Goal: Navigation & Orientation: Find specific page/section

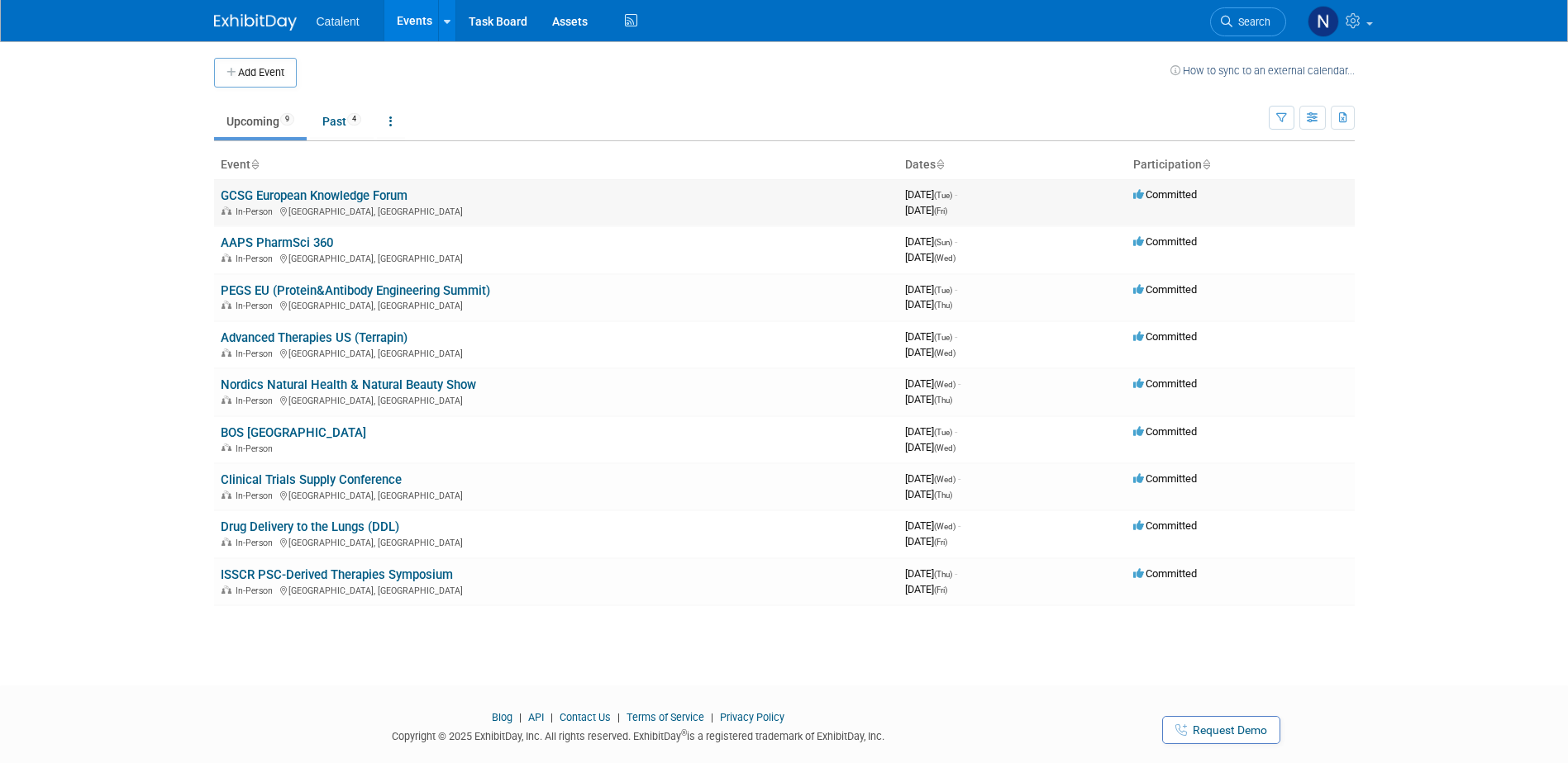
drag, startPoint x: 431, startPoint y: 208, endPoint x: 393, endPoint y: 202, distance: 38.5
click at [431, 208] on div "In-Person Budapest, Hungary" at bounding box center [556, 211] width 671 height 13
click at [308, 243] on link "AAPS PharmSci 360" at bounding box center [276, 243] width 112 height 15
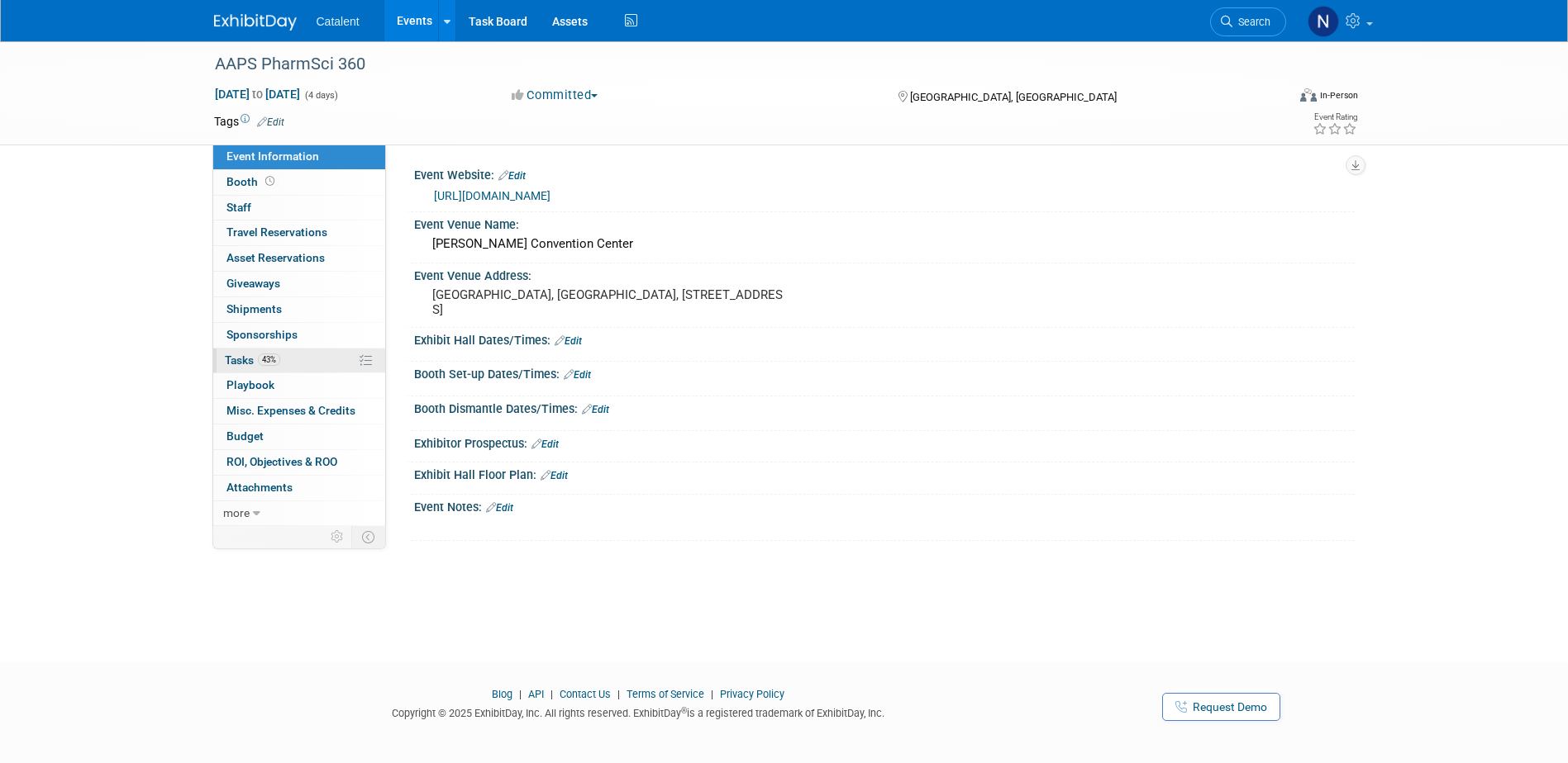
click at [262, 357] on span "43%" at bounding box center [268, 359] width 22 height 12
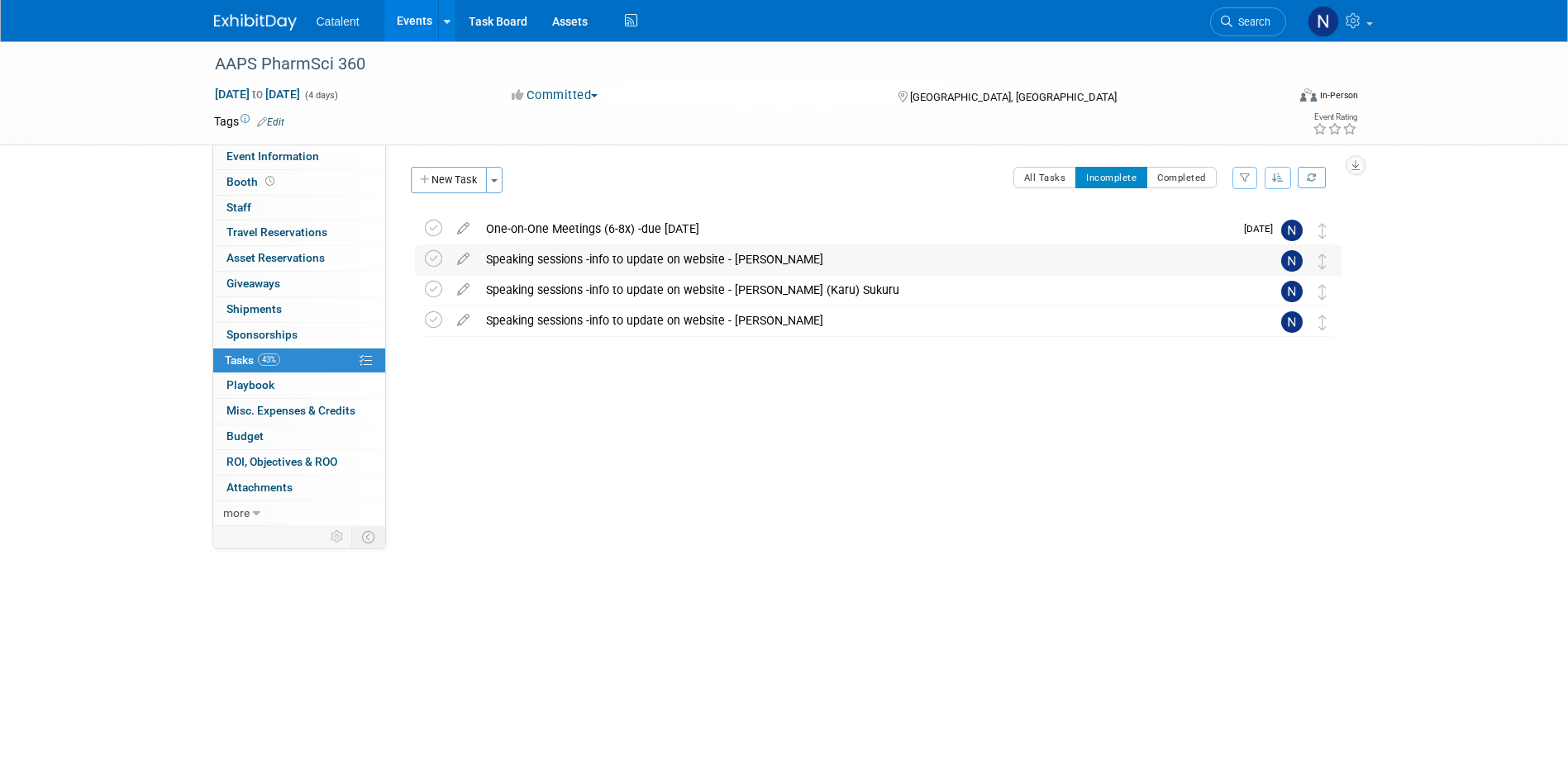
click at [543, 267] on div "Speaking sessions -info to update on website - Amruta Mhashilkar" at bounding box center [863, 258] width 770 height 28
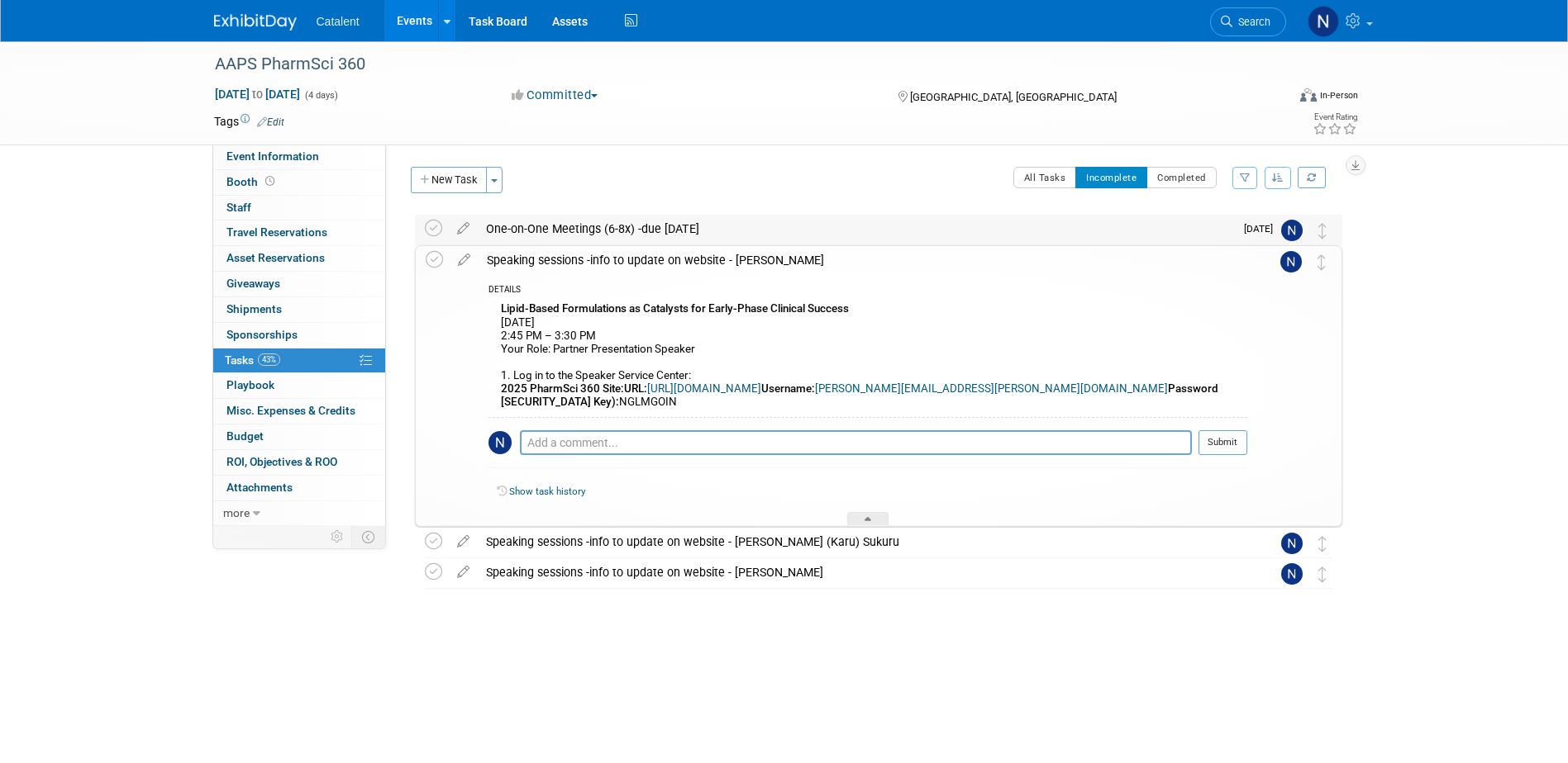
click at [579, 230] on div "One-on-One Meetings (6-8x) -due 17 Oct" at bounding box center [856, 228] width 757 height 28
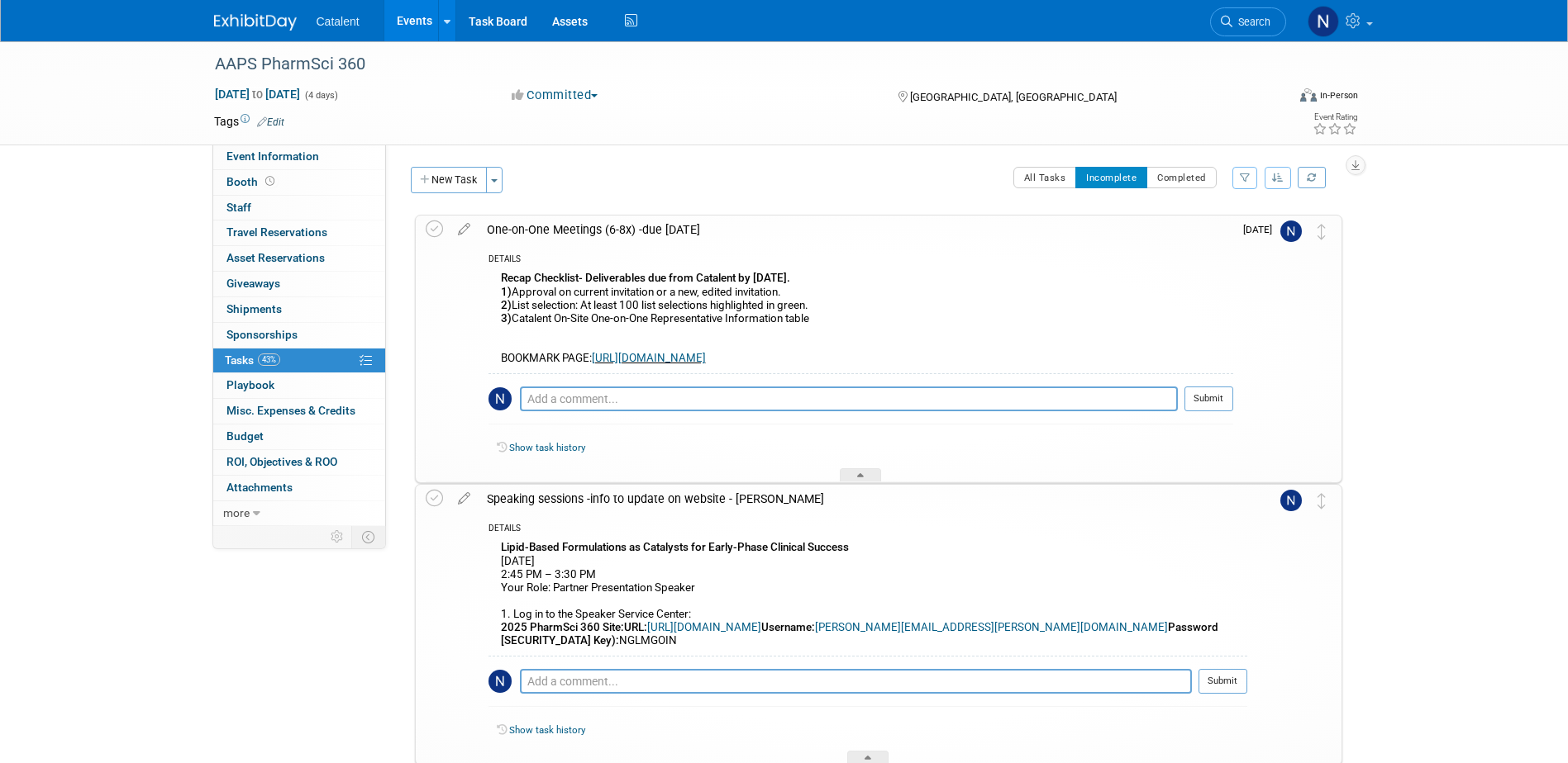
click at [579, 230] on div "One-on-One Meetings (6-8x) -due 17 Oct" at bounding box center [856, 229] width 755 height 28
click at [579, 230] on div "One-on-One Meetings (6-8x) -due [DATE]" at bounding box center [856, 229] width 755 height 28
click at [625, 235] on div "One-on-One Meetings (6-8x) -due 17 Oct" at bounding box center [856, 229] width 755 height 28
click at [624, 235] on div "One-on-One Meetings (6-8x) -due 17 Oct" at bounding box center [856, 229] width 755 height 28
click at [242, 359] on span "Tasks 43%" at bounding box center [253, 360] width 56 height 13
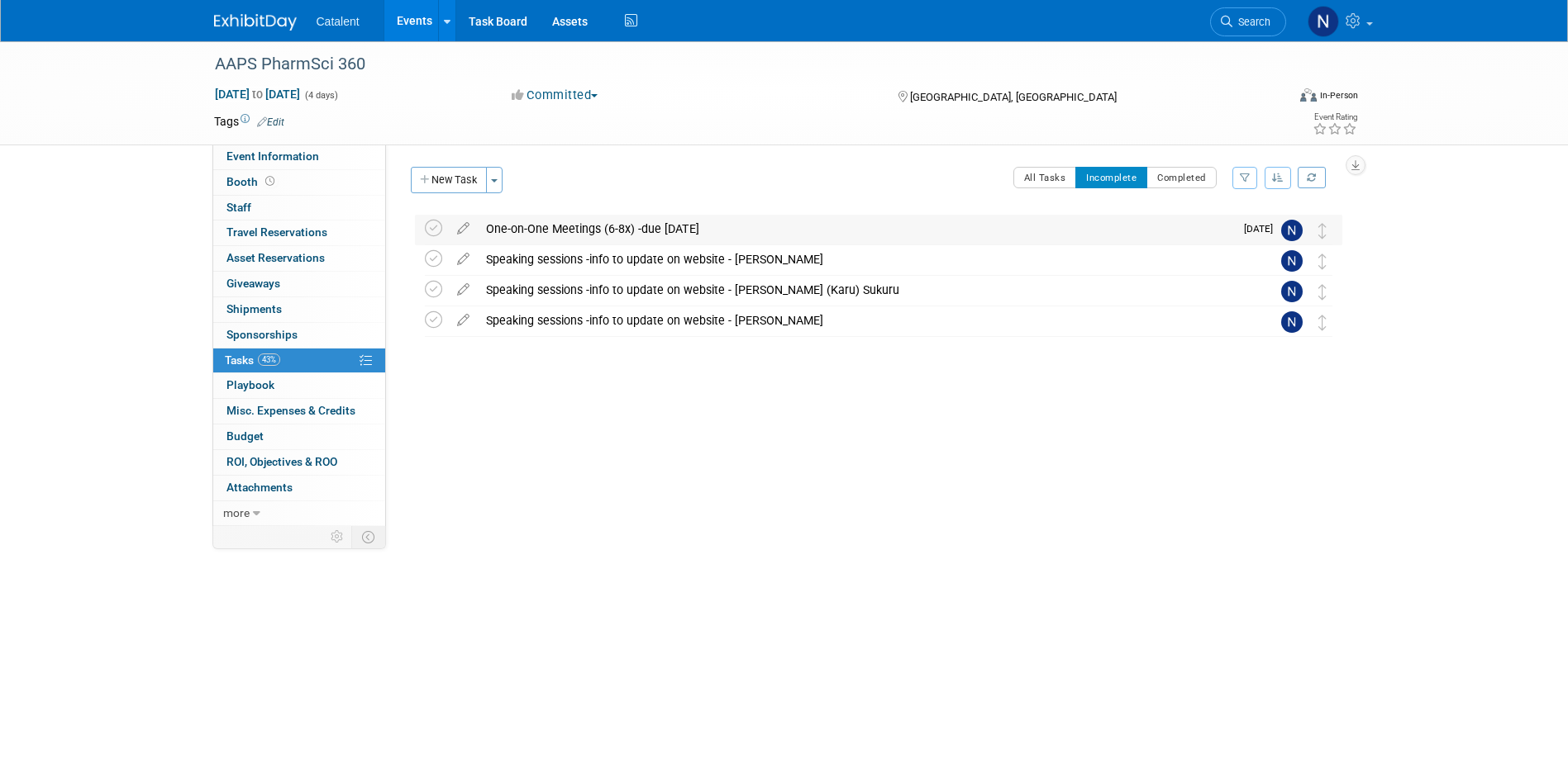
click at [525, 234] on div "One-on-One Meetings (6-8x) -due 17 Oct" at bounding box center [856, 228] width 757 height 28
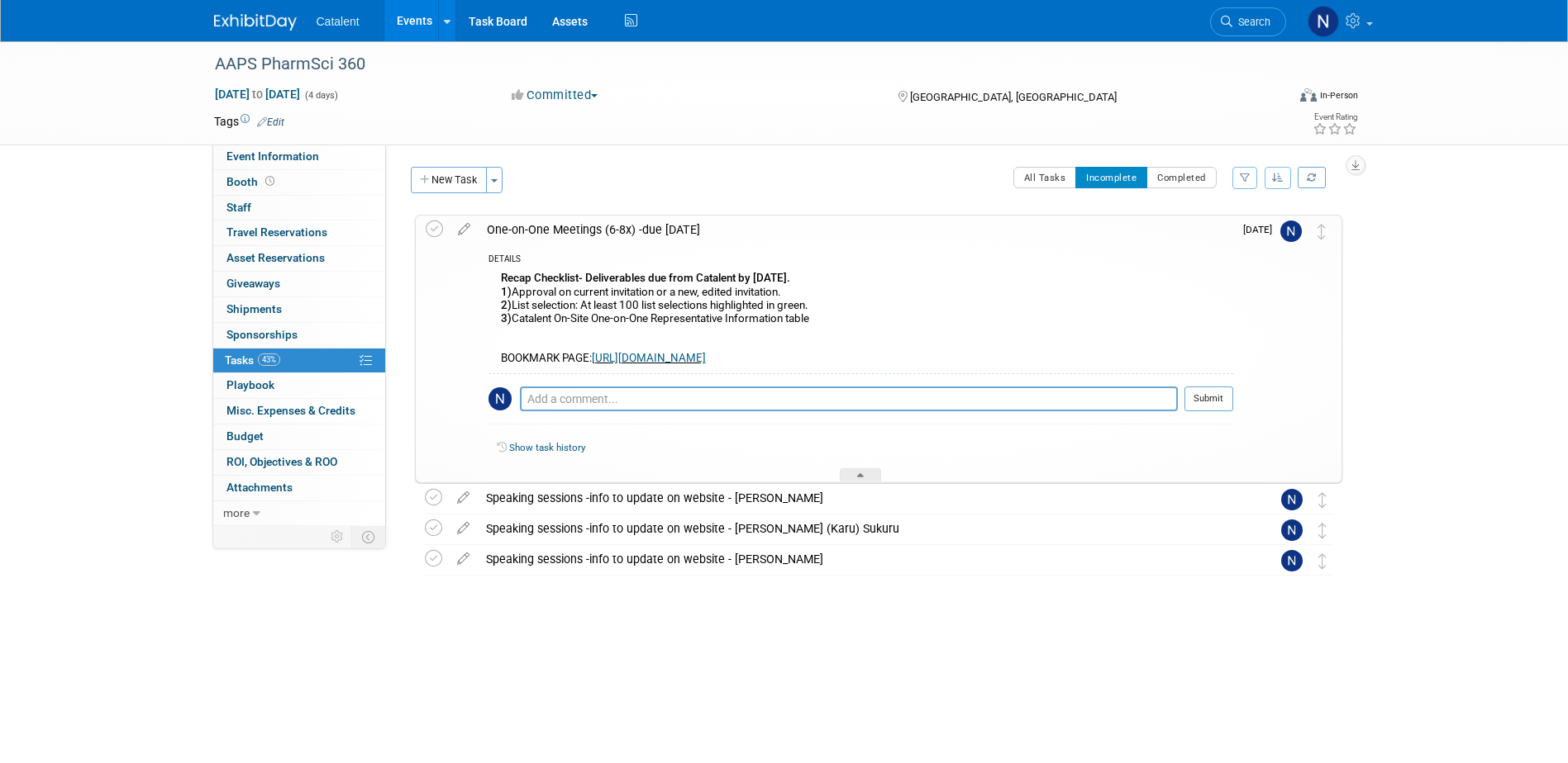
click at [1284, 237] on img at bounding box center [1291, 231] width 21 height 21
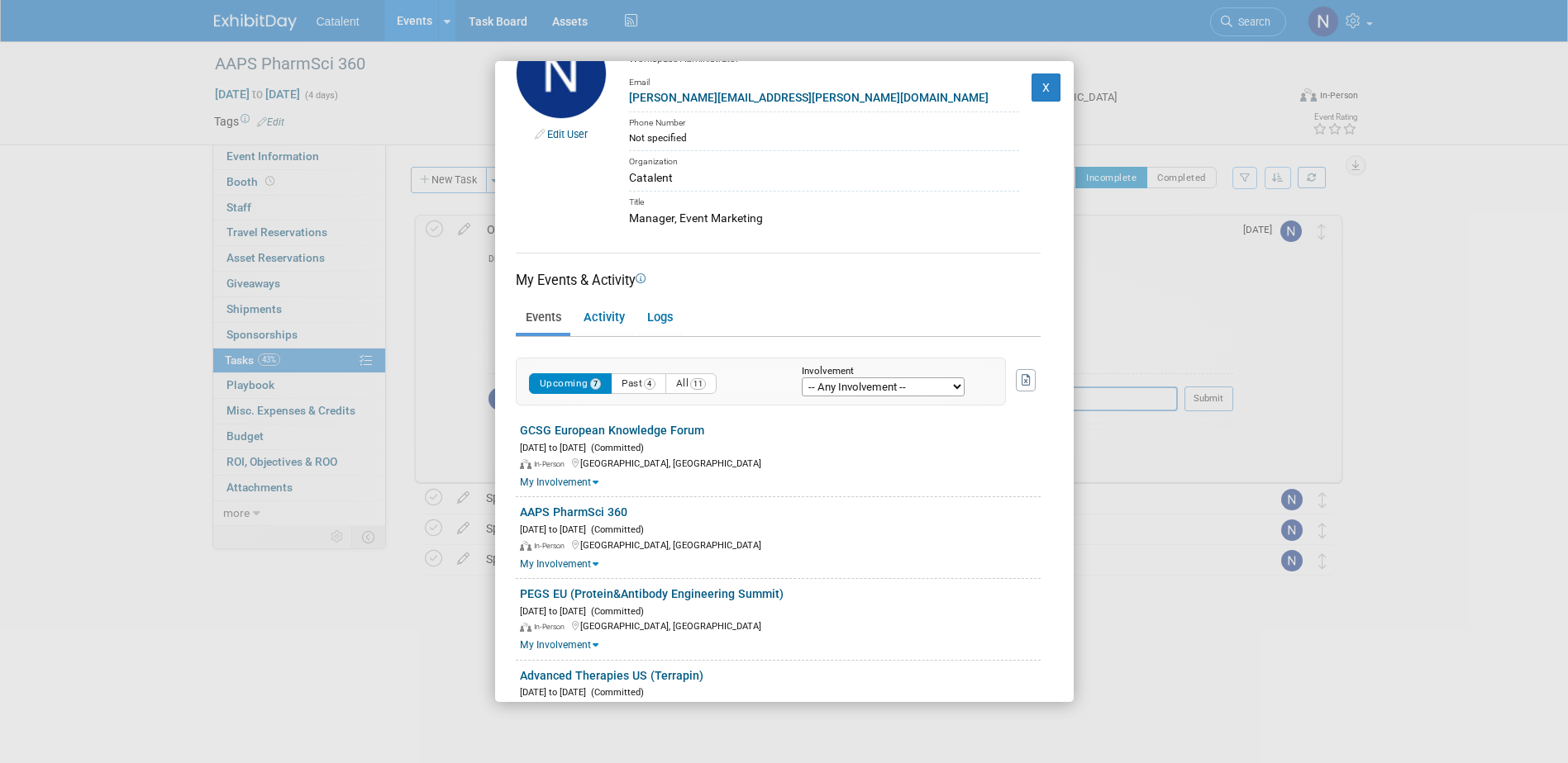
scroll to position [82, 0]
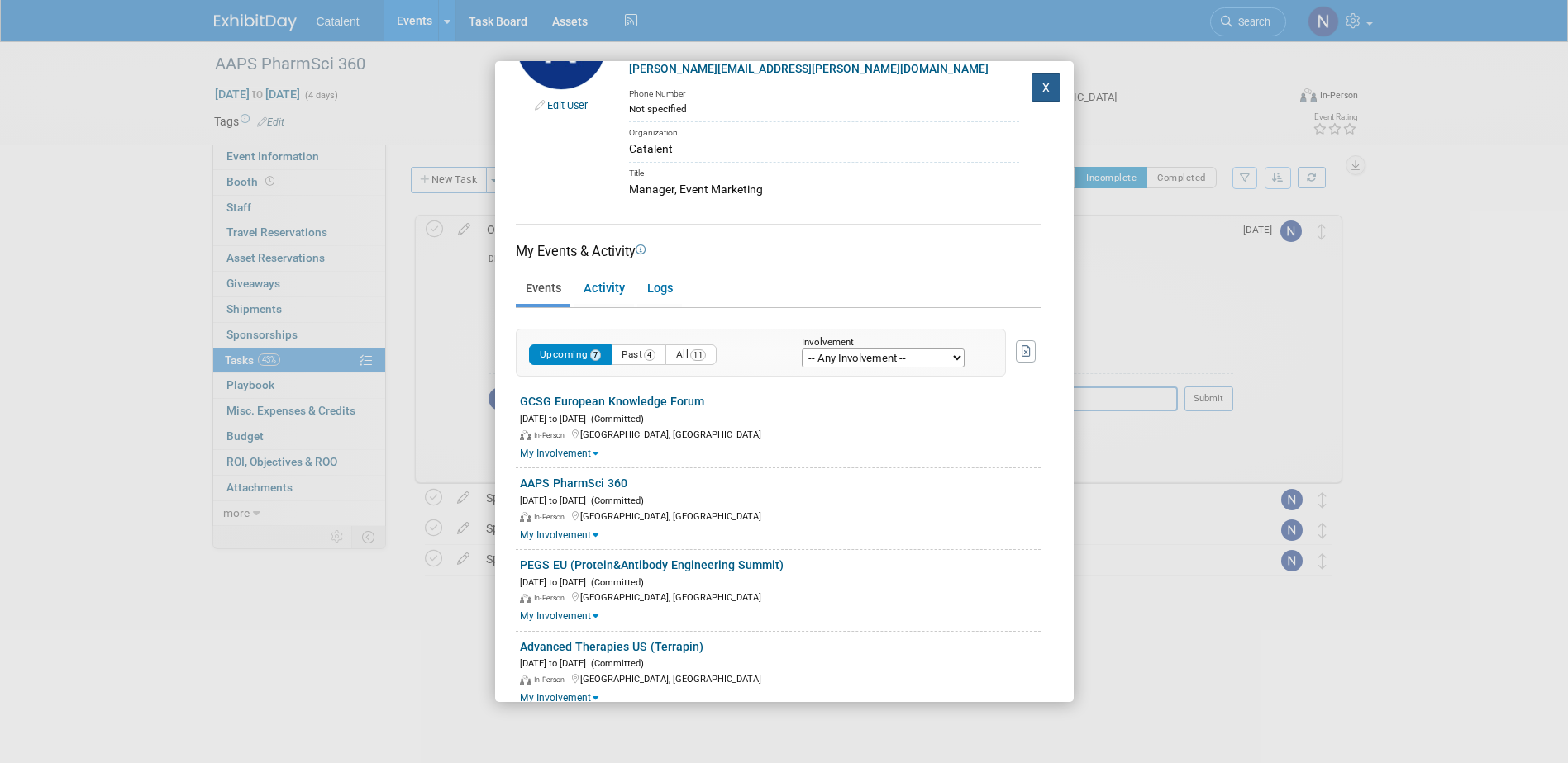
click at [1034, 84] on button "X" at bounding box center [1046, 87] width 30 height 28
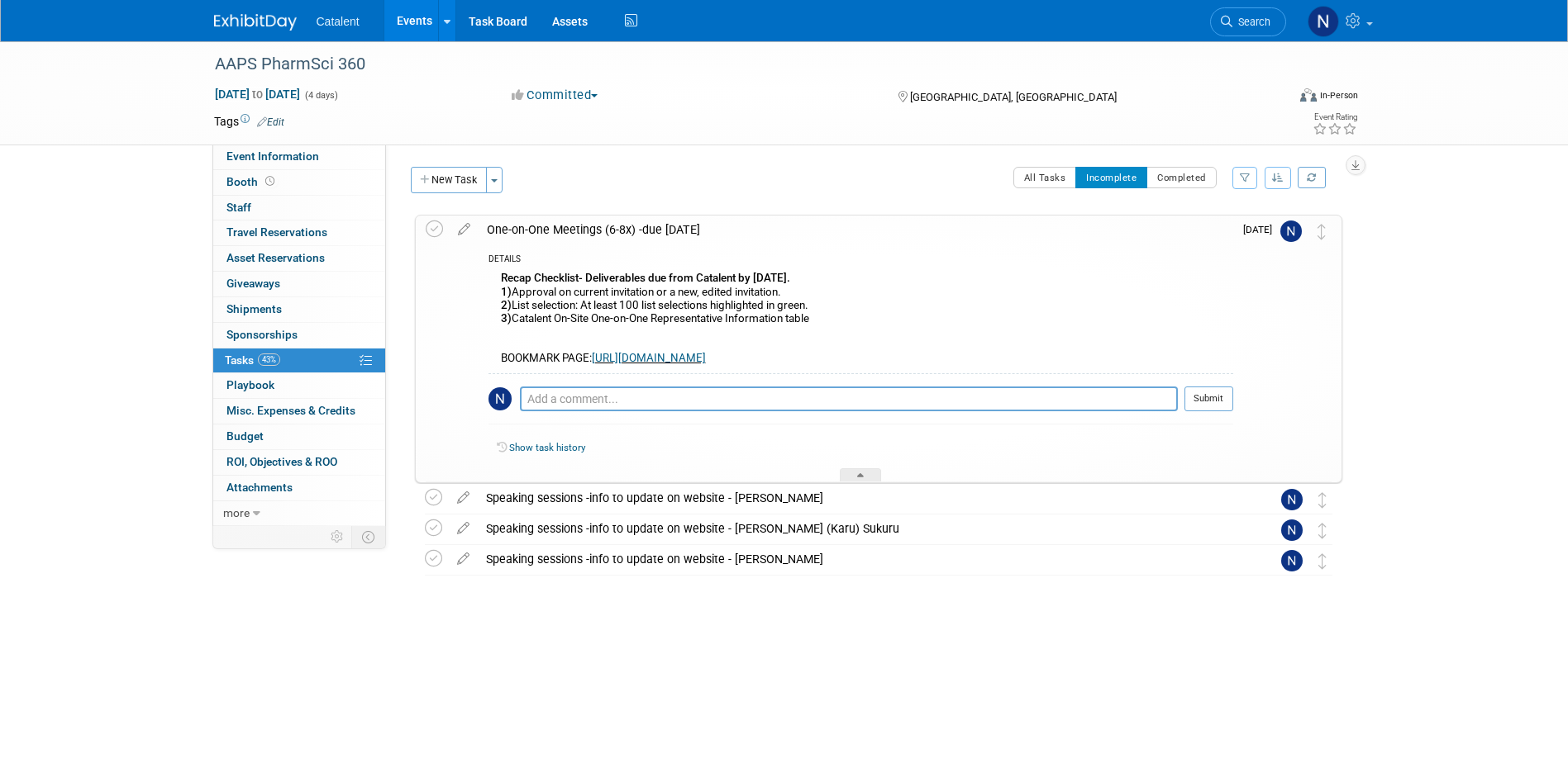
click at [411, 21] on link "Events" at bounding box center [414, 20] width 60 height 41
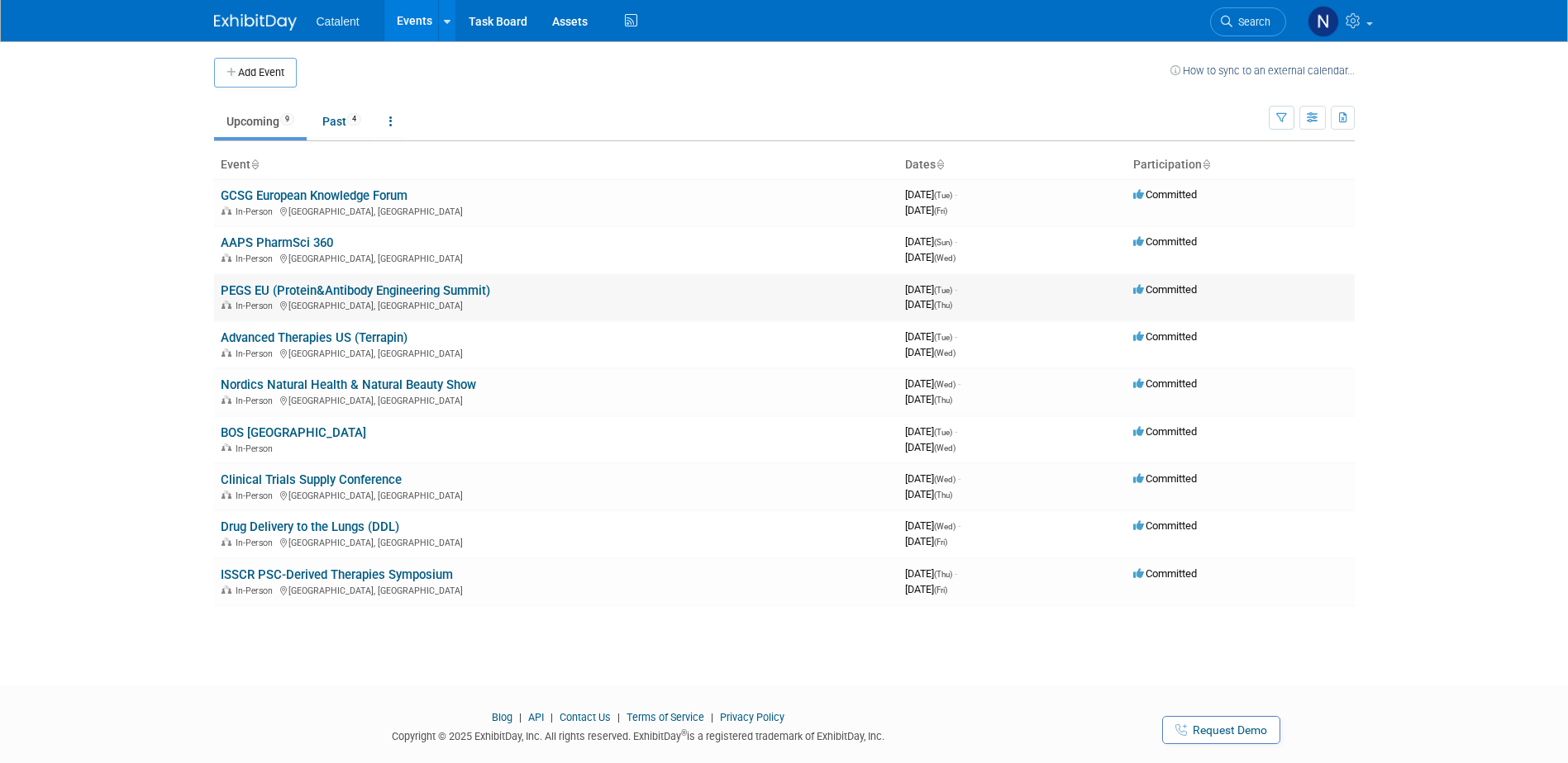
click at [271, 286] on link "PEGS EU (Protein&Antibody Engineering Summit)" at bounding box center [354, 291] width 269 height 15
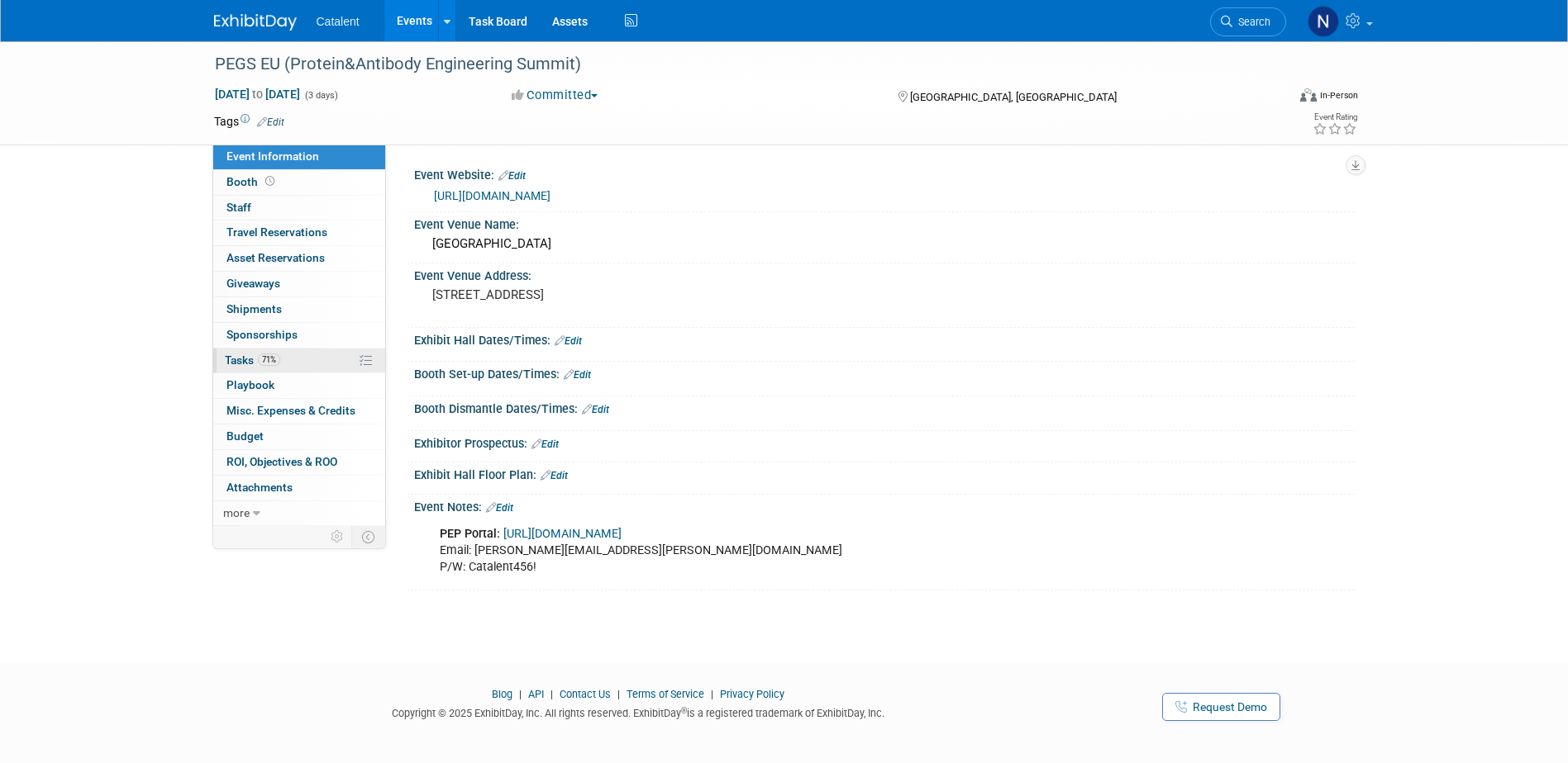
click at [250, 362] on span "Tasks 71%" at bounding box center [253, 360] width 56 height 13
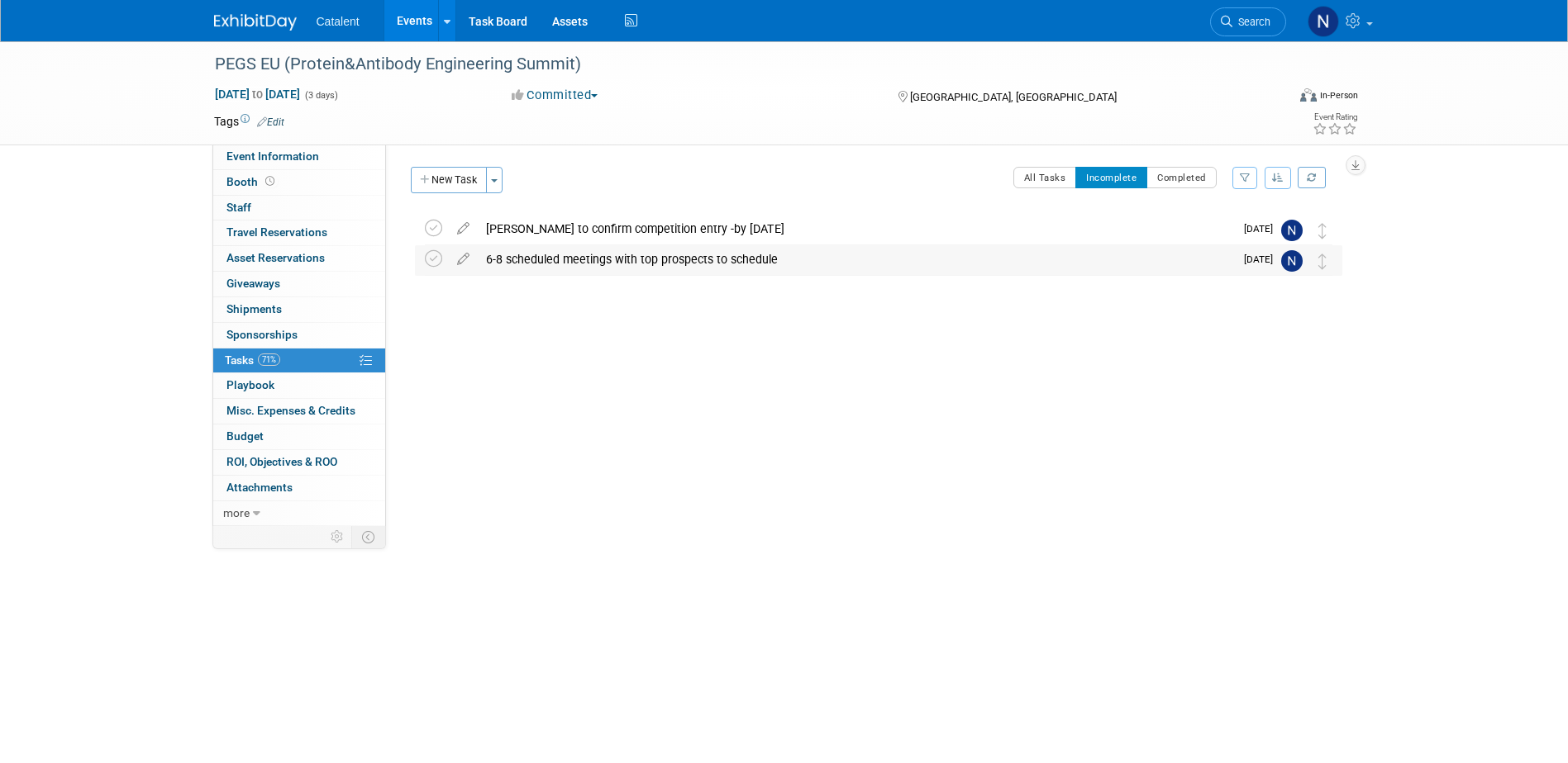
click at [685, 260] on div "6-8 scheduled meetings with top prospects to schedule" at bounding box center [856, 258] width 757 height 28
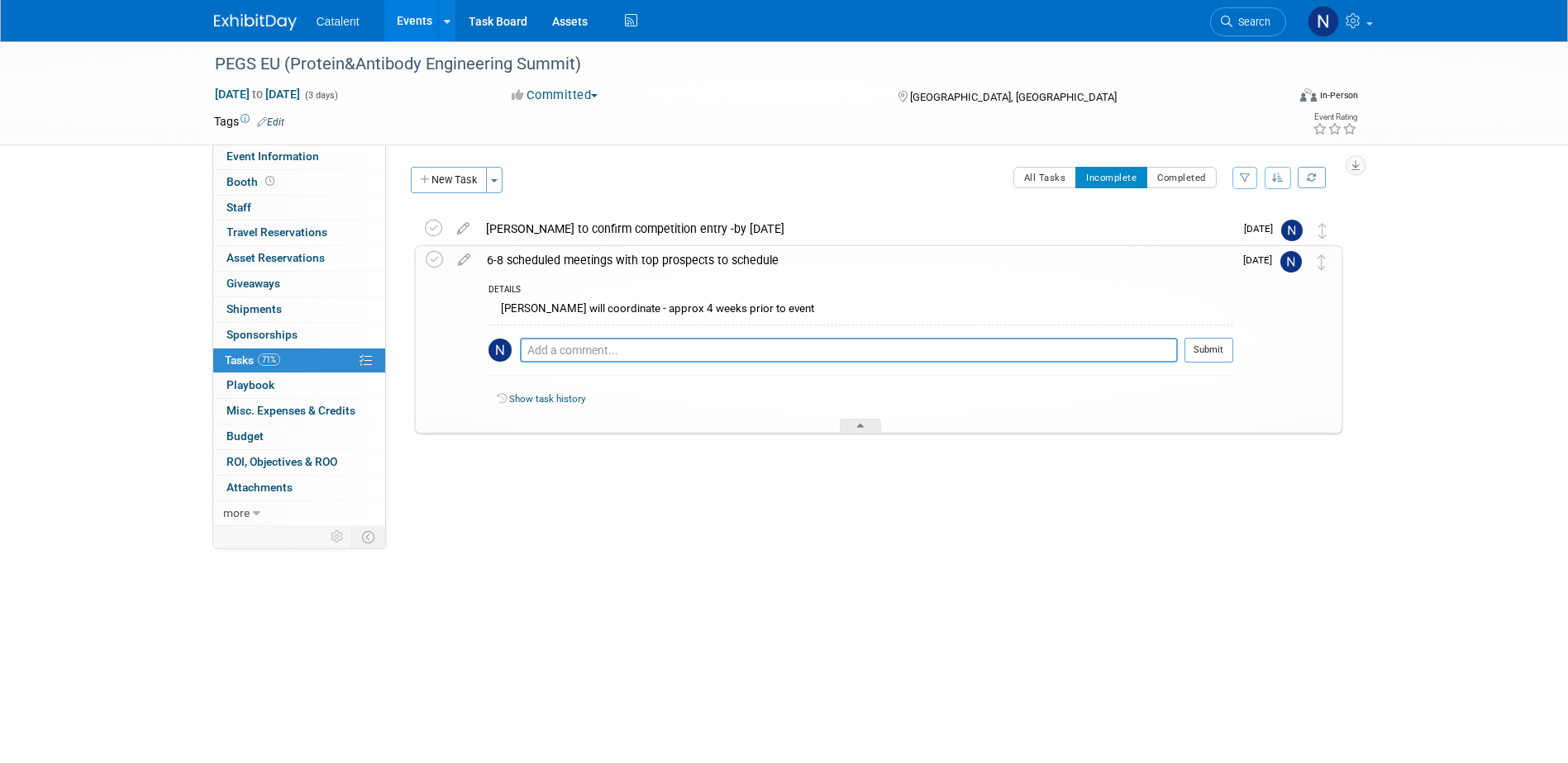
click at [412, 27] on link "Events" at bounding box center [414, 20] width 60 height 41
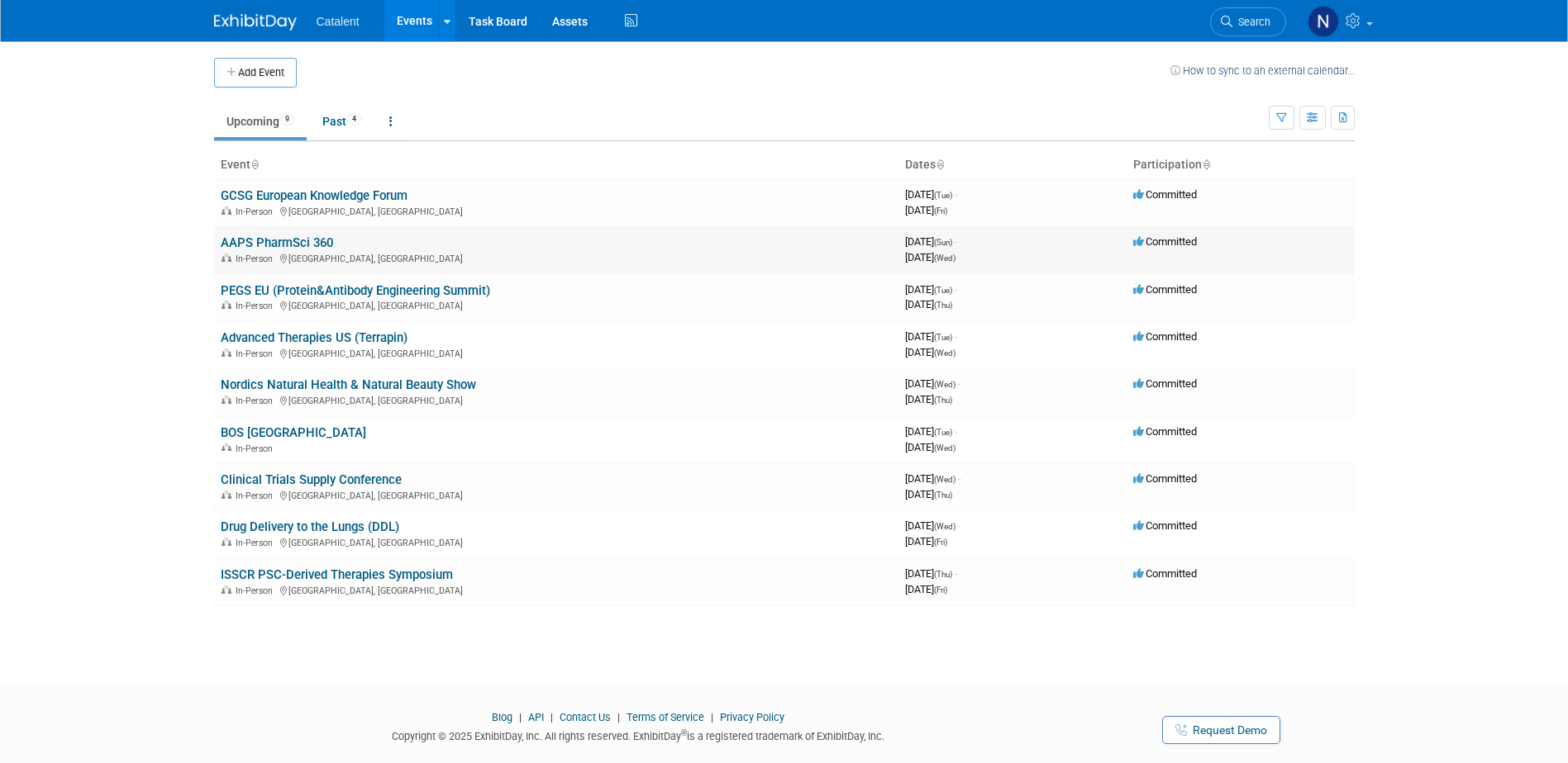
click at [293, 243] on link "AAPS PharmSci 360" at bounding box center [276, 243] width 112 height 15
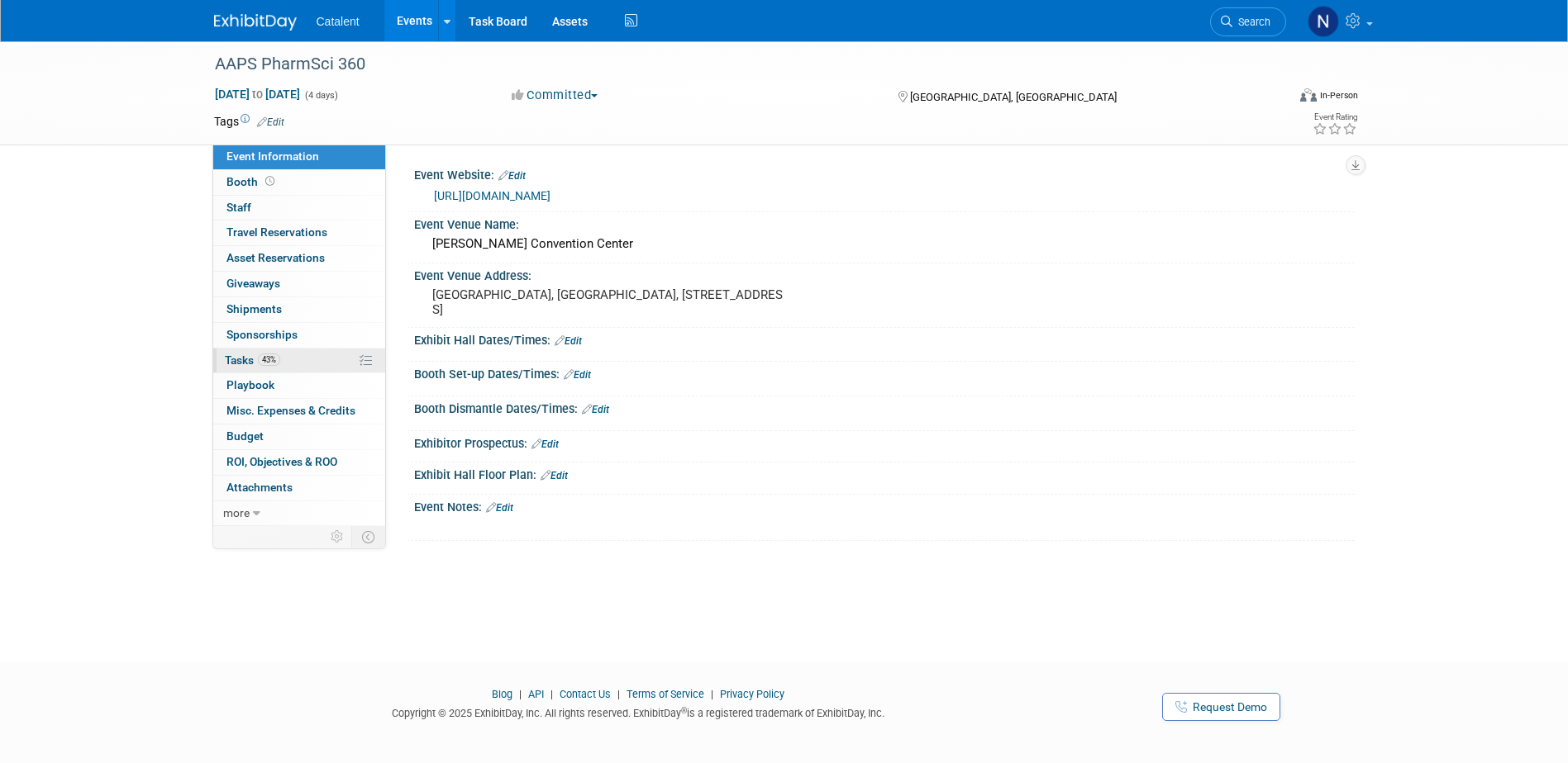
click at [274, 364] on span "43%" at bounding box center [268, 359] width 22 height 12
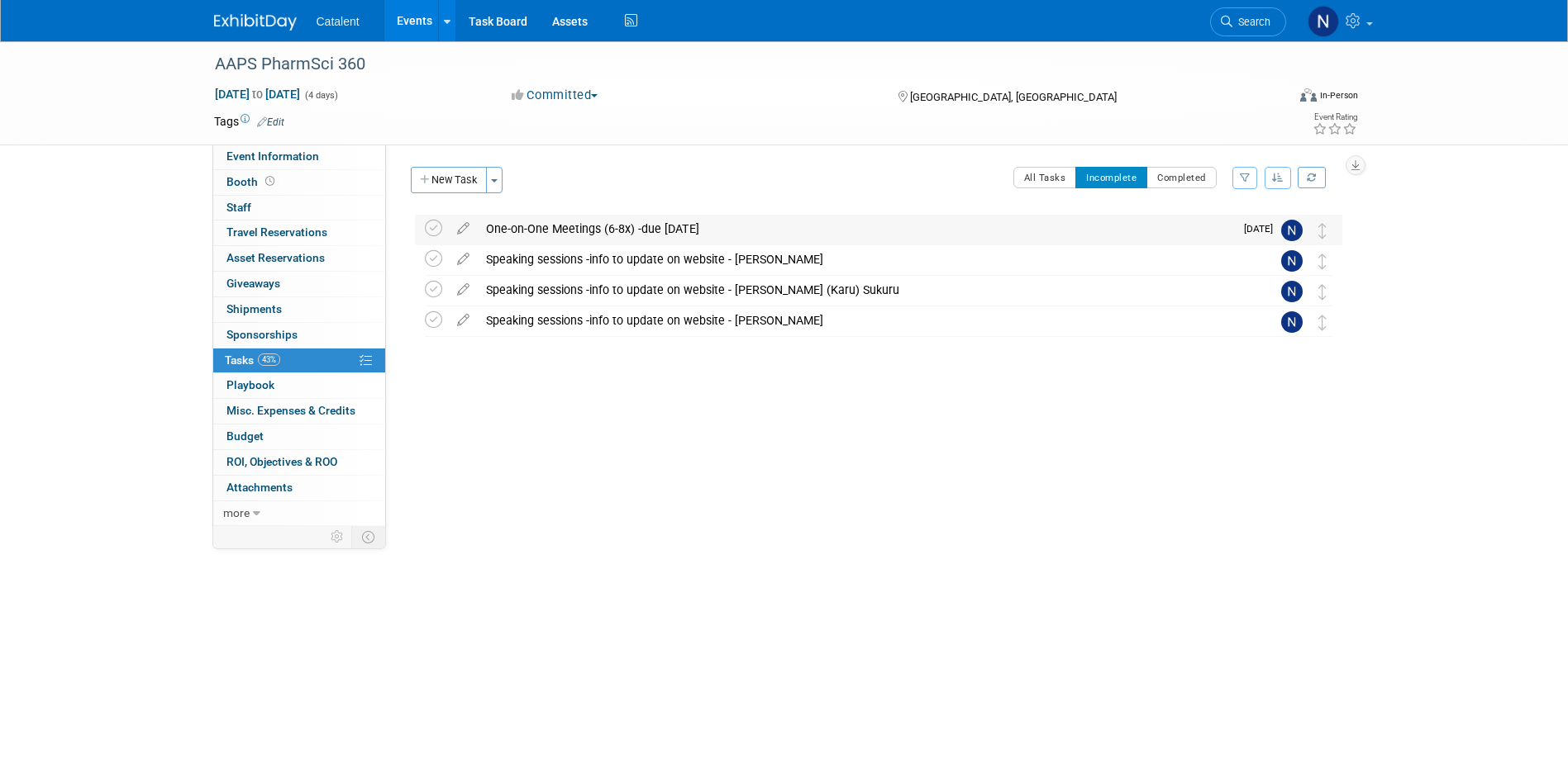
click at [1118, 233] on div "One-on-One Meetings (6-8x) -due 17 Oct" at bounding box center [856, 228] width 757 height 28
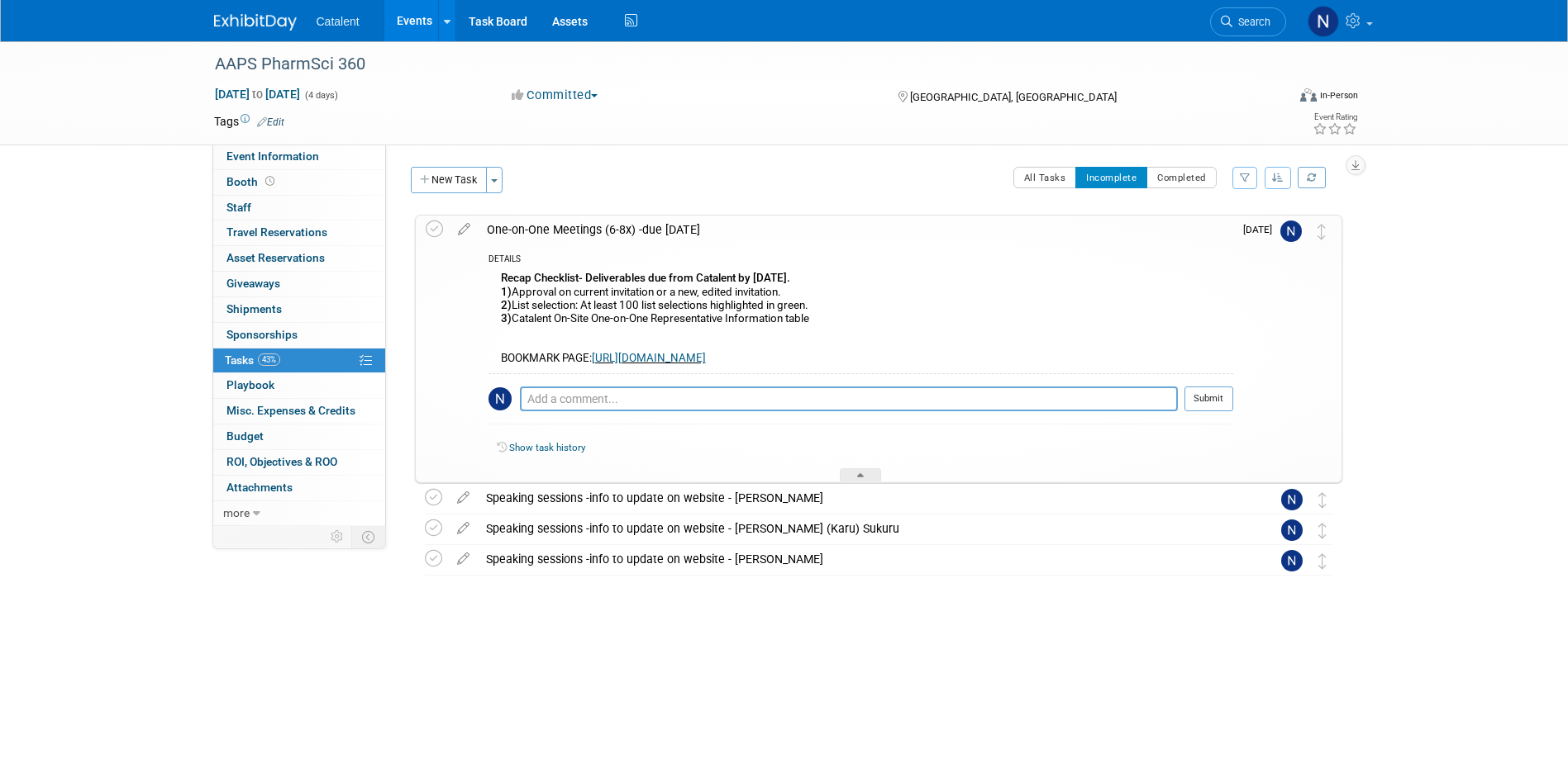
click at [534, 226] on div "One-on-One Meetings (6-8x) -due 17 Oct" at bounding box center [856, 229] width 755 height 28
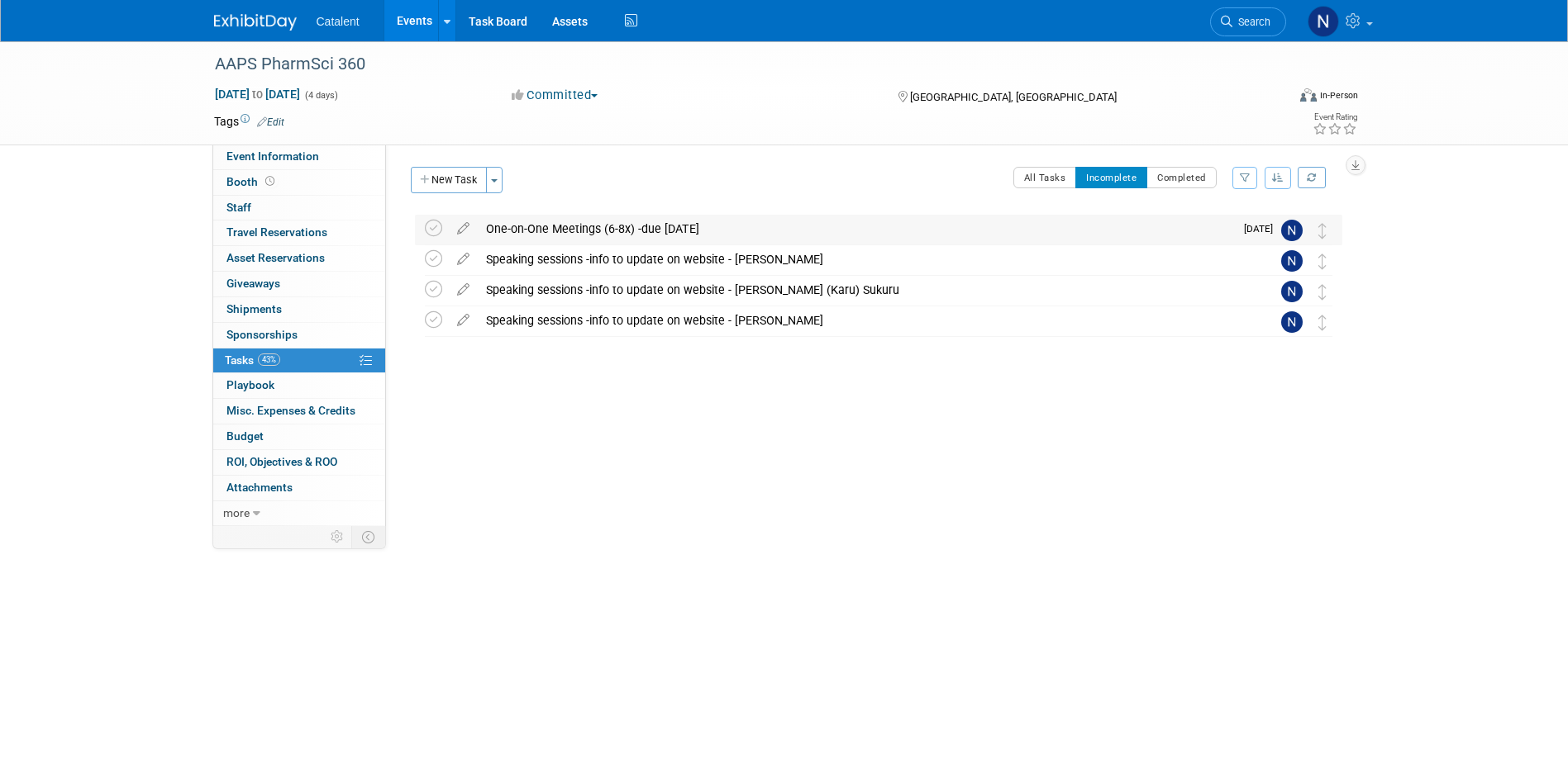
click at [534, 226] on div "One-on-One Meetings (6-8x) -due 17 Oct" at bounding box center [856, 228] width 757 height 28
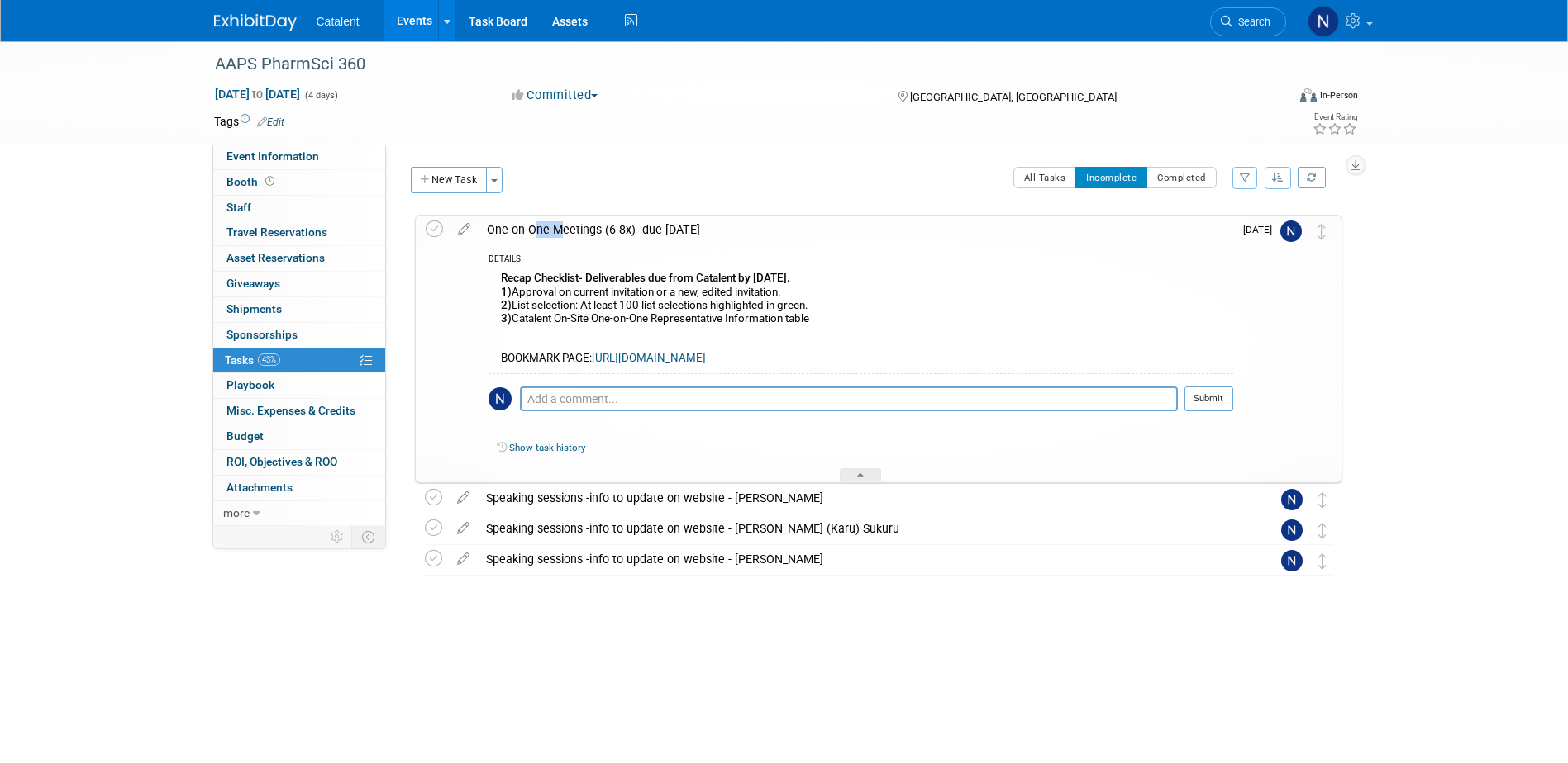
click at [534, 226] on div "One-on-One Meetings (6-8x) -due 17 Oct" at bounding box center [856, 229] width 755 height 28
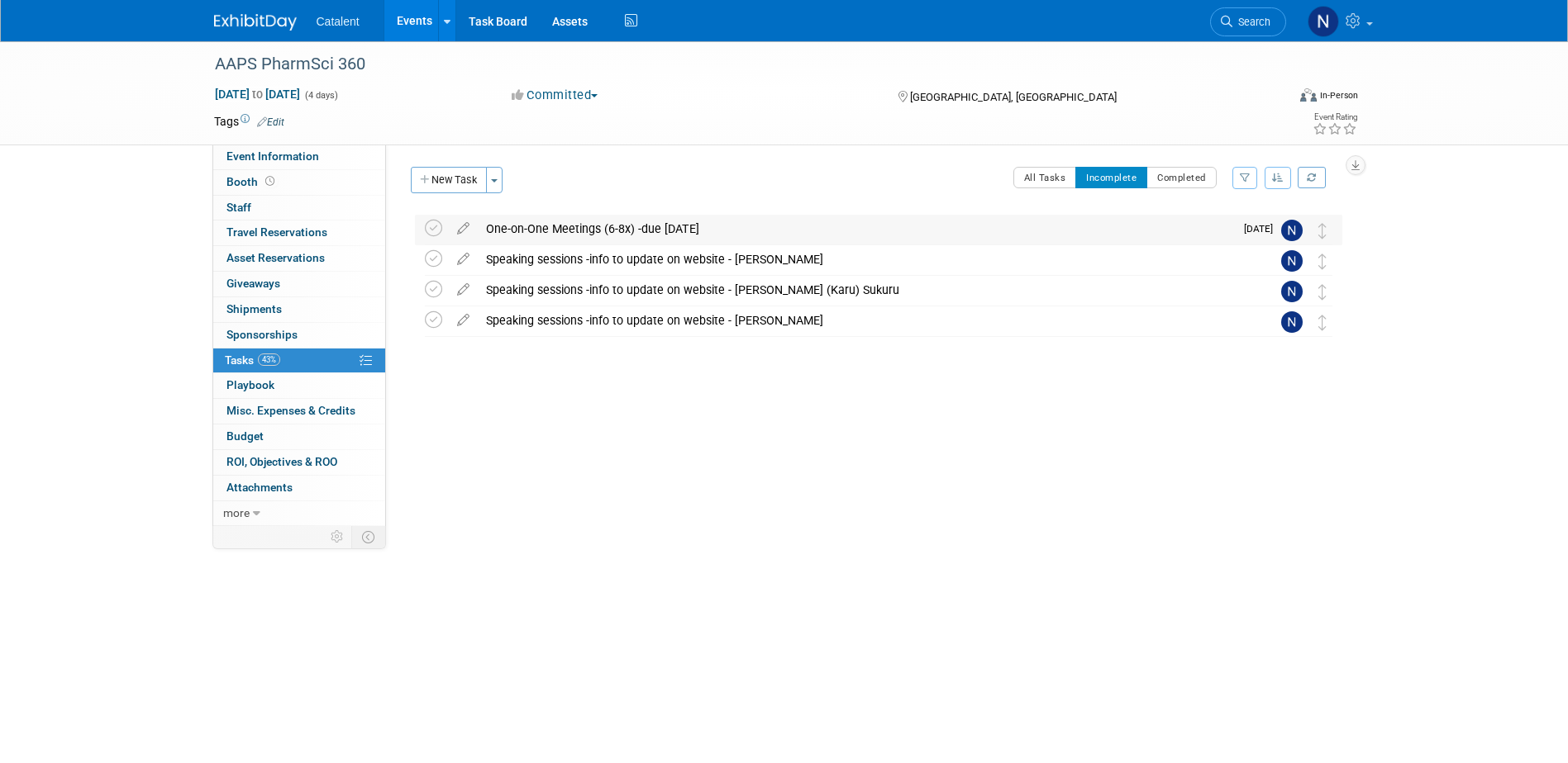
click at [558, 230] on div "One-on-One Meetings (6-8x) -due 17 Oct" at bounding box center [856, 228] width 757 height 28
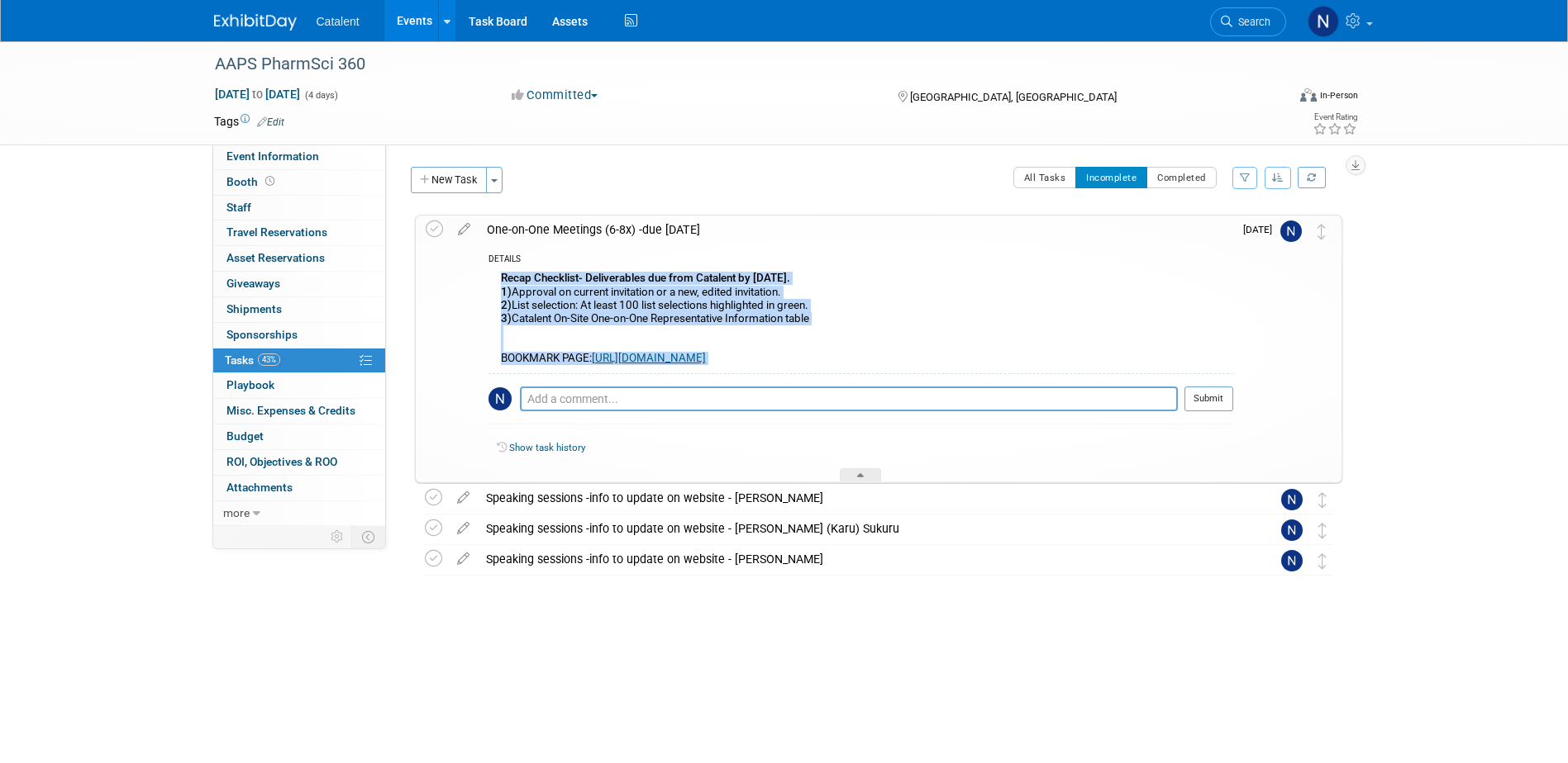
drag, startPoint x: 489, startPoint y: 272, endPoint x: 1207, endPoint y: 375, distance: 725.4
click at [1207, 375] on div "DETAILS Recap Checklist- Deliverables due from Catalent by October 17th. 1) App…" at bounding box center [856, 363] width 755 height 238
click at [875, 298] on div "Recap Checklist- Deliverables due from Catalent by October 17th. 1) Approval on…" at bounding box center [861, 321] width 745 height 105
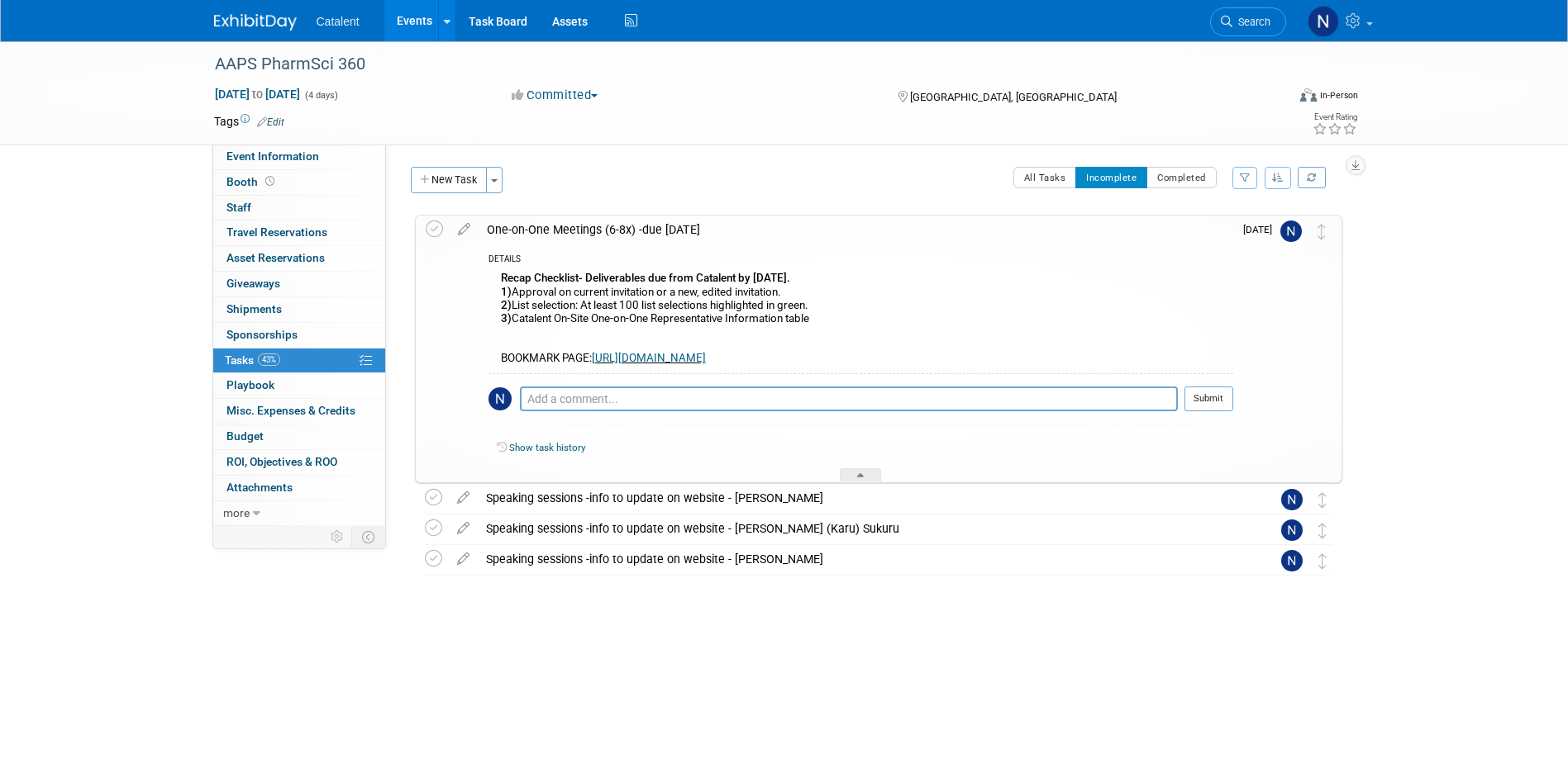
click at [610, 293] on div "Recap Checklist- Deliverables due from Catalent by October 17th. 1) Approval on…" at bounding box center [861, 321] width 745 height 105
click at [607, 232] on div "One-on-One Meetings (6-8x) -due 17 Oct" at bounding box center [856, 229] width 755 height 28
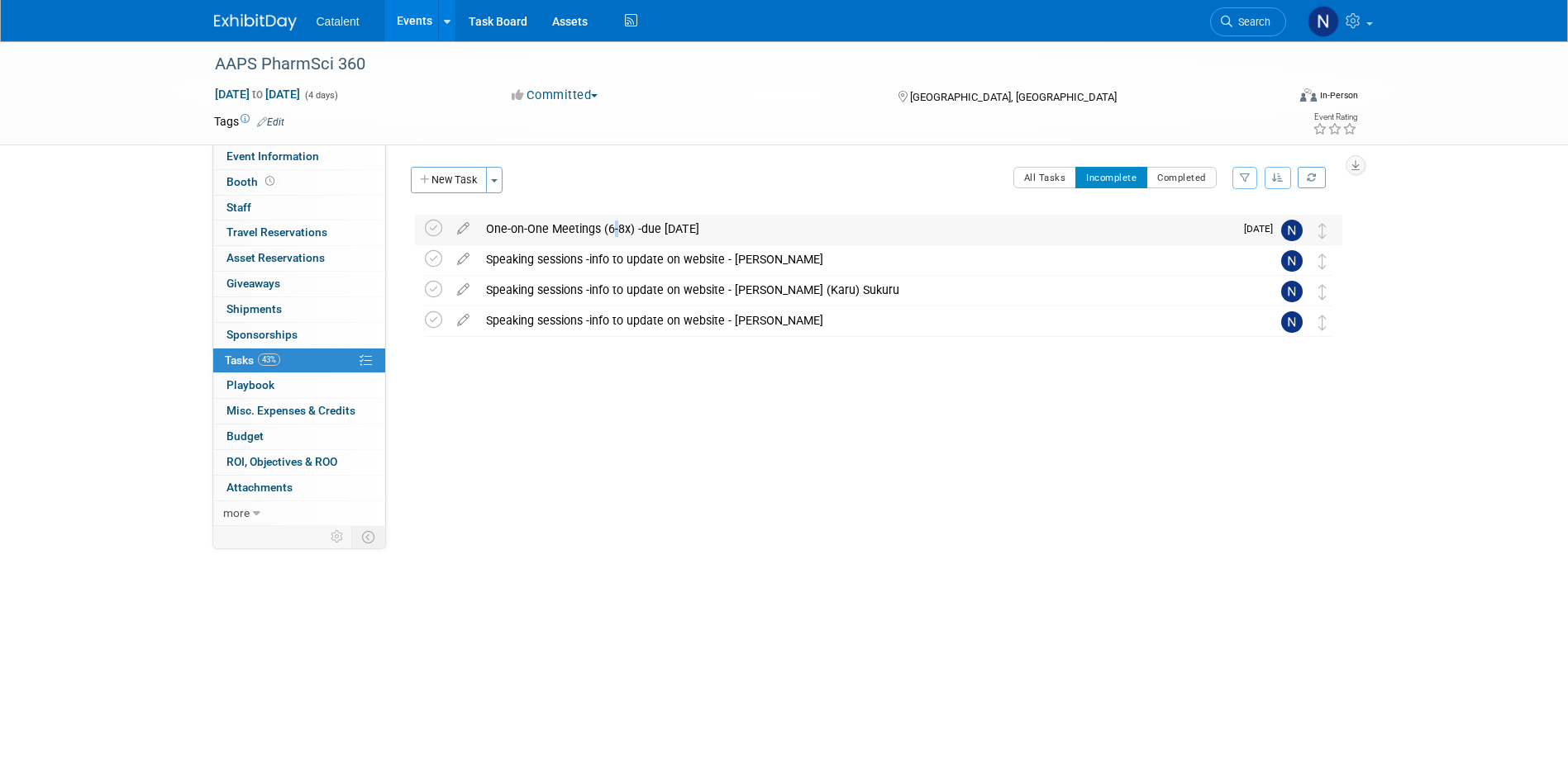
click at [607, 232] on div "One-on-One Meetings (6-8x) -due 17 Oct" at bounding box center [856, 228] width 757 height 28
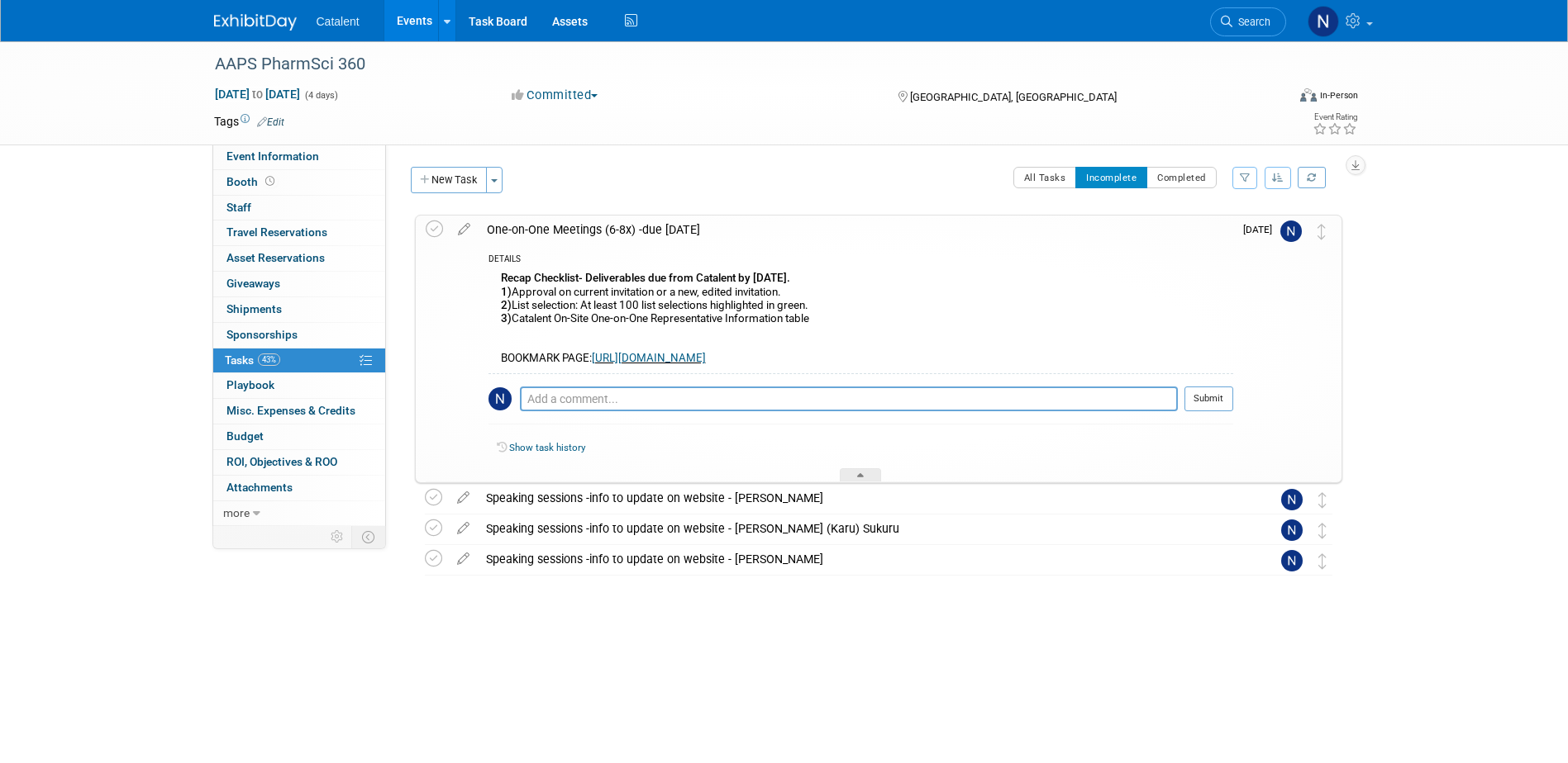
click at [1290, 232] on img at bounding box center [1291, 231] width 21 height 21
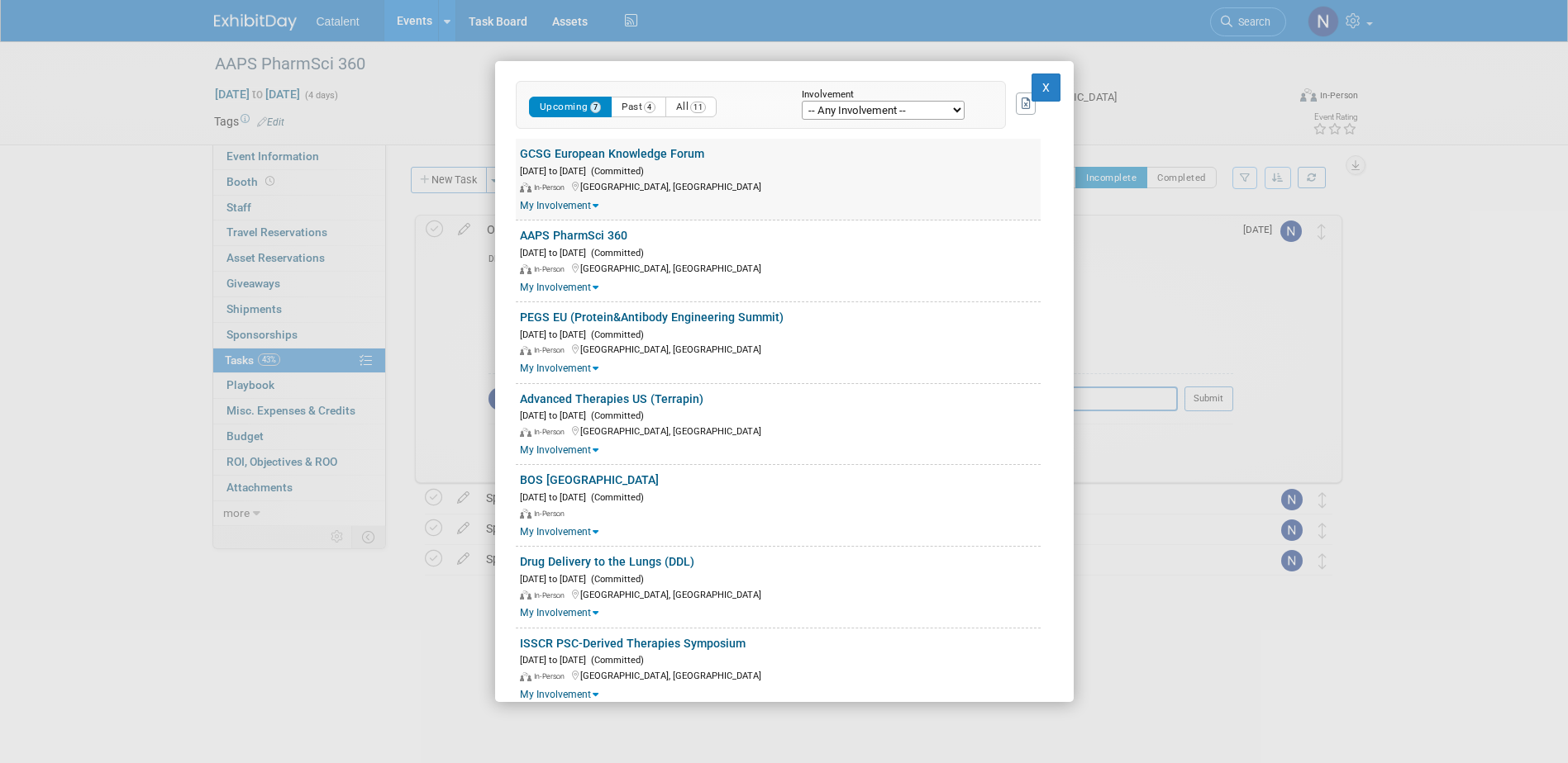
scroll to position [362, 0]
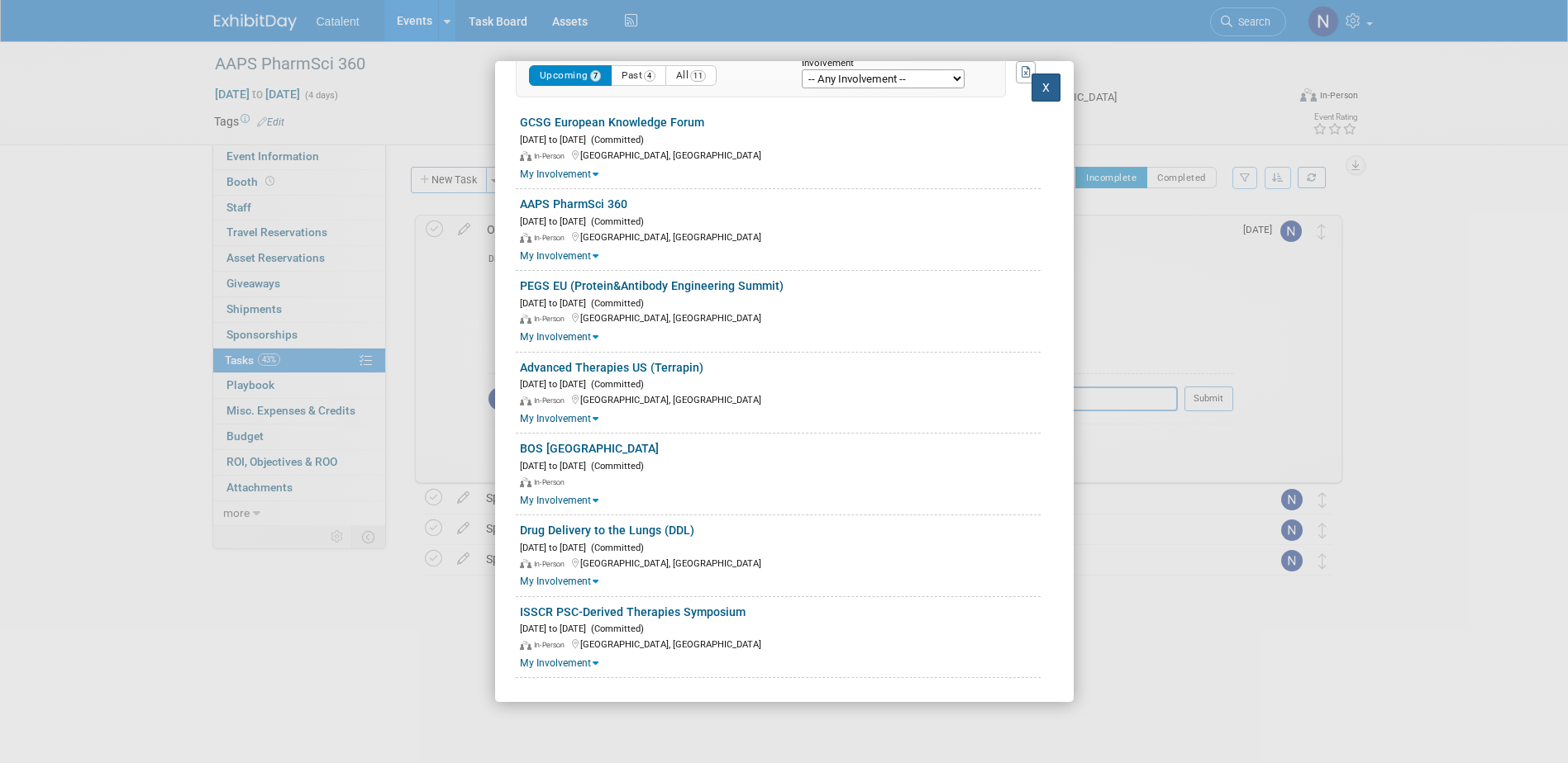
click at [1032, 98] on button "X" at bounding box center [1046, 87] width 30 height 28
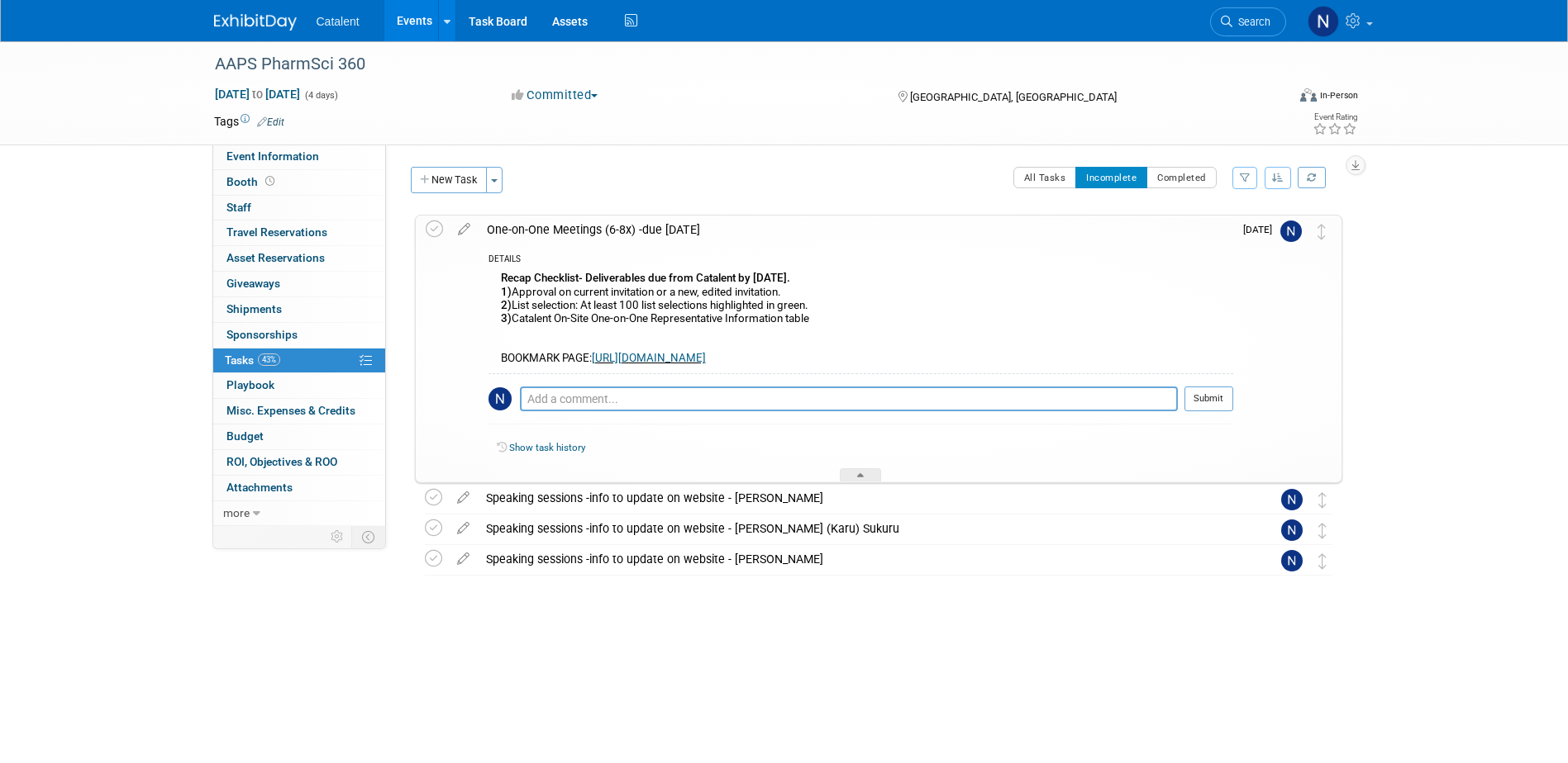
drag, startPoint x: 1180, startPoint y: 359, endPoint x: 490, endPoint y: 285, distance: 694.0
click at [490, 285] on div "Recap Checklist- Deliverables due from Catalent by October 17th. 1) Approval on…" at bounding box center [861, 321] width 745 height 105
click at [406, 27] on link "Events" at bounding box center [414, 20] width 60 height 41
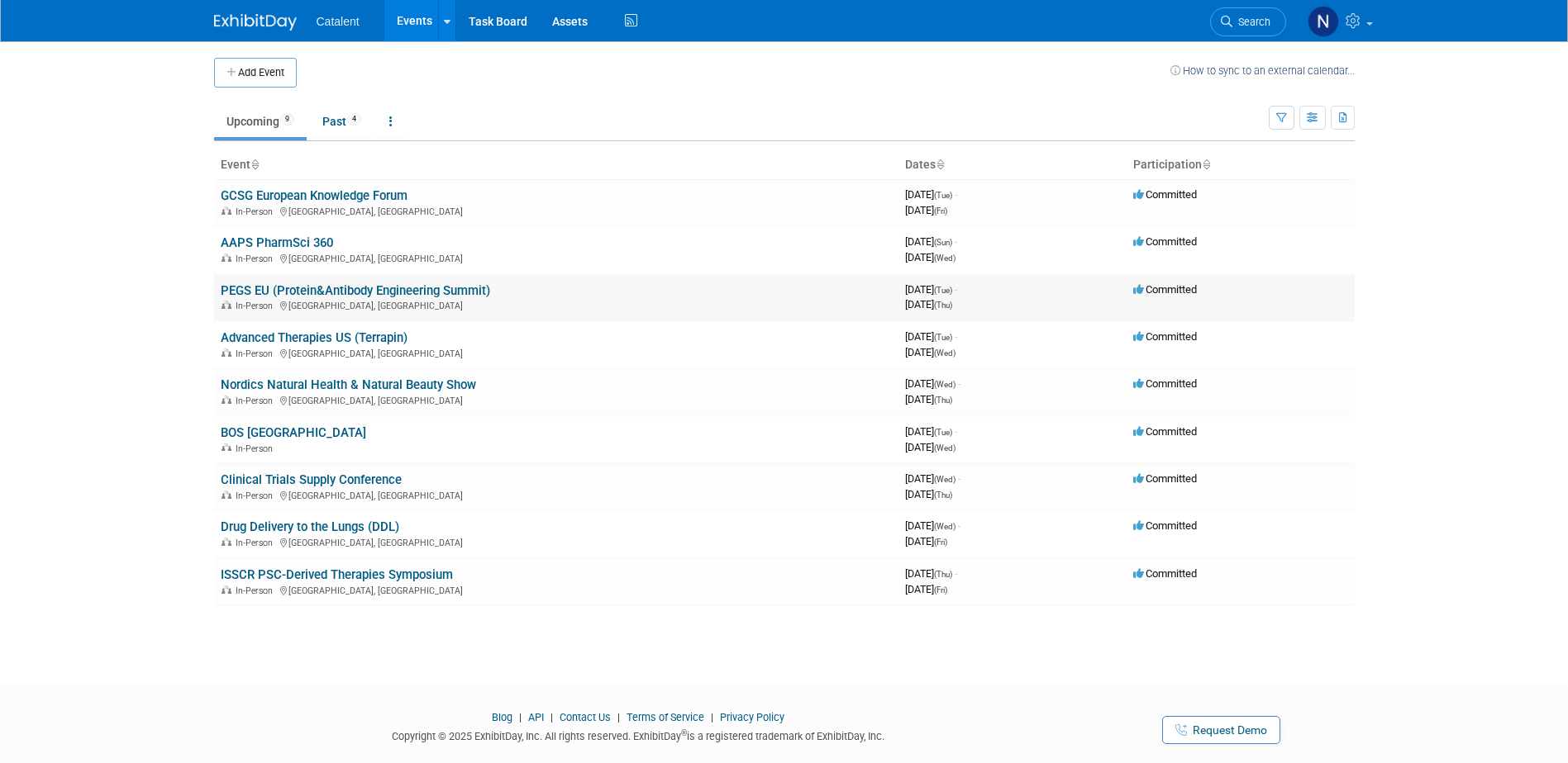
click at [267, 289] on link "PEGS EU (Protein&Antibody Engineering Summit)" at bounding box center [354, 291] width 269 height 15
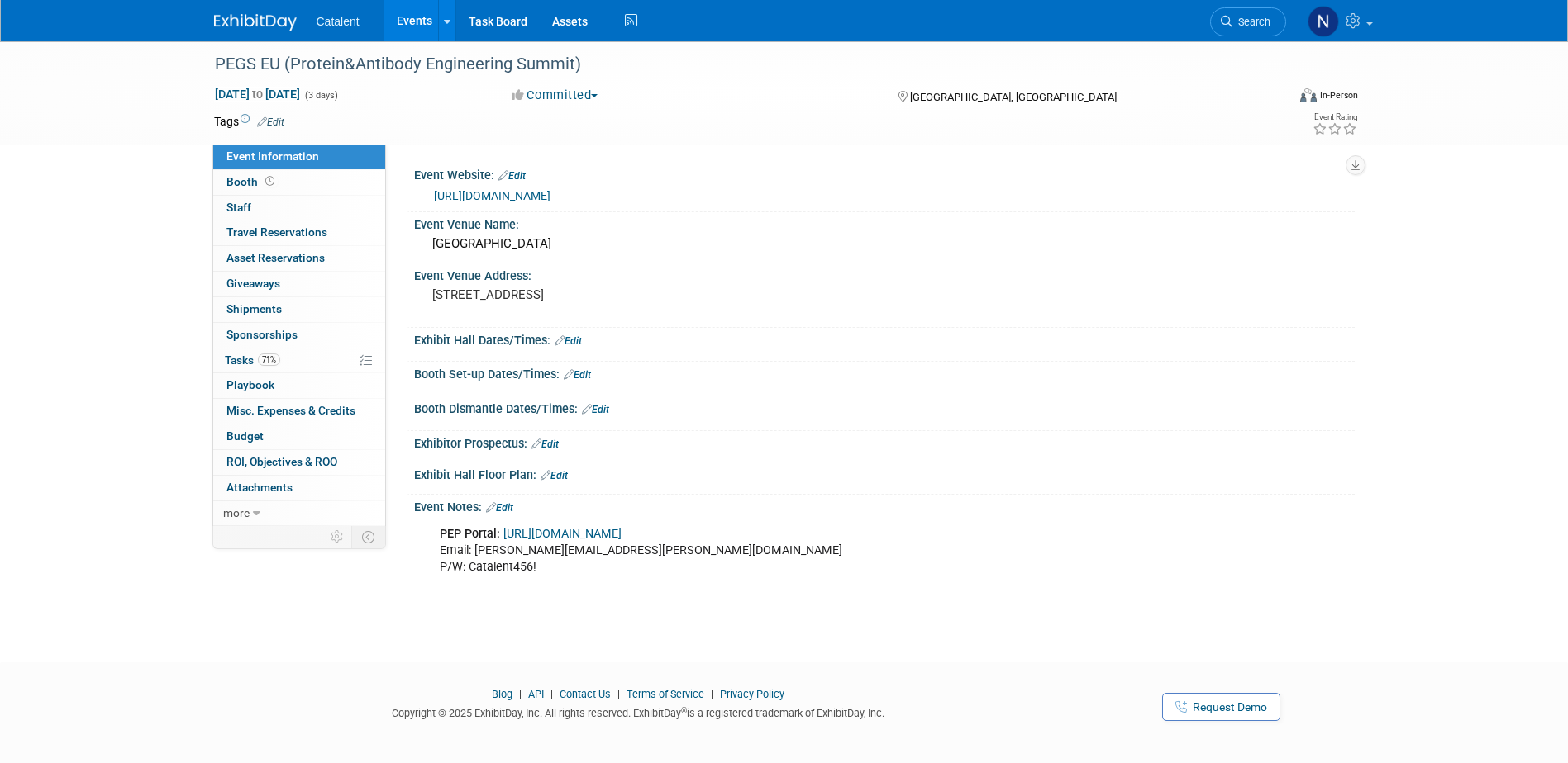
click at [415, 17] on link "Events" at bounding box center [414, 20] width 60 height 41
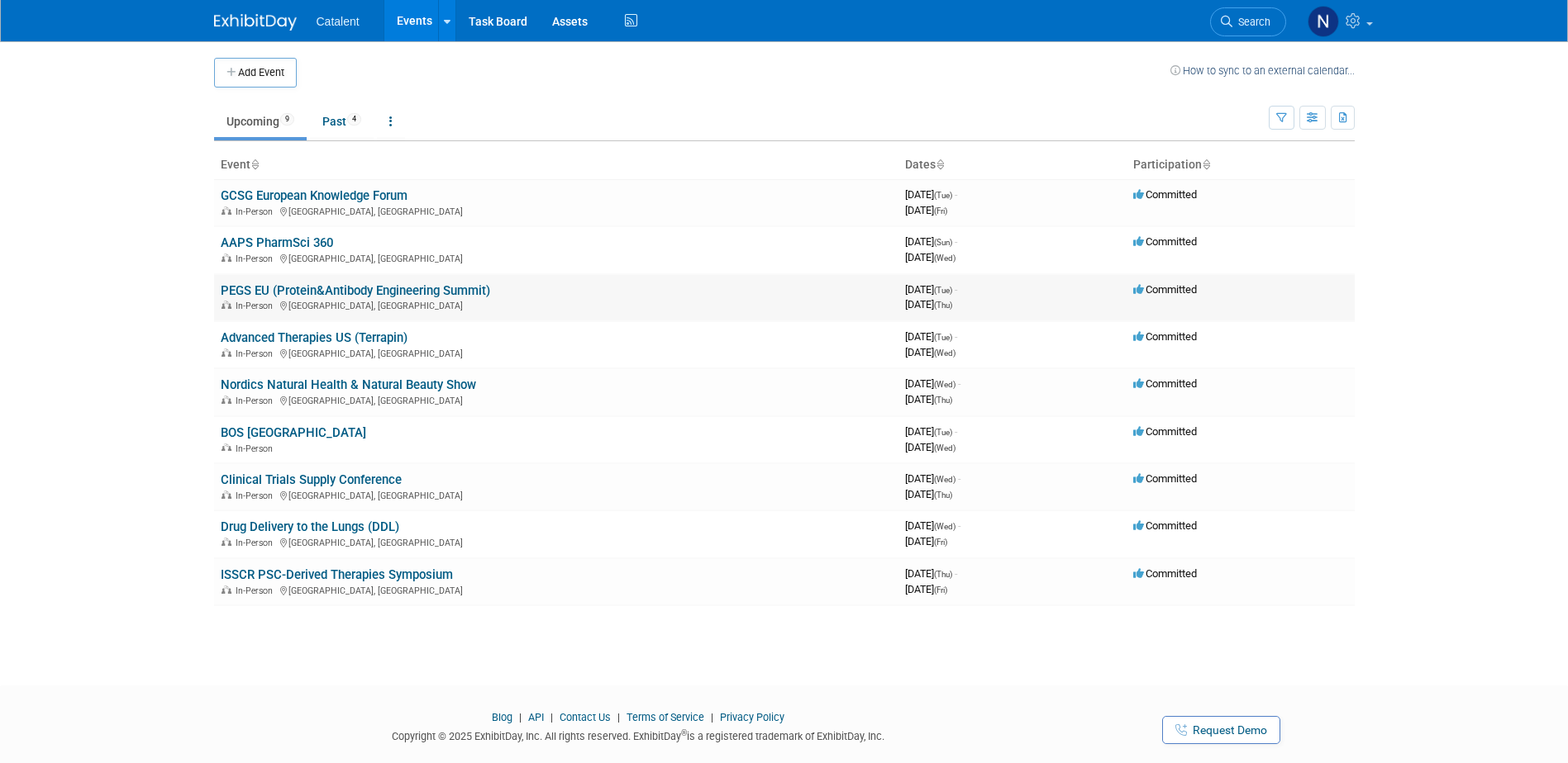
click at [298, 294] on link "PEGS EU (Protein&Antibody Engineering Summit)" at bounding box center [354, 291] width 269 height 15
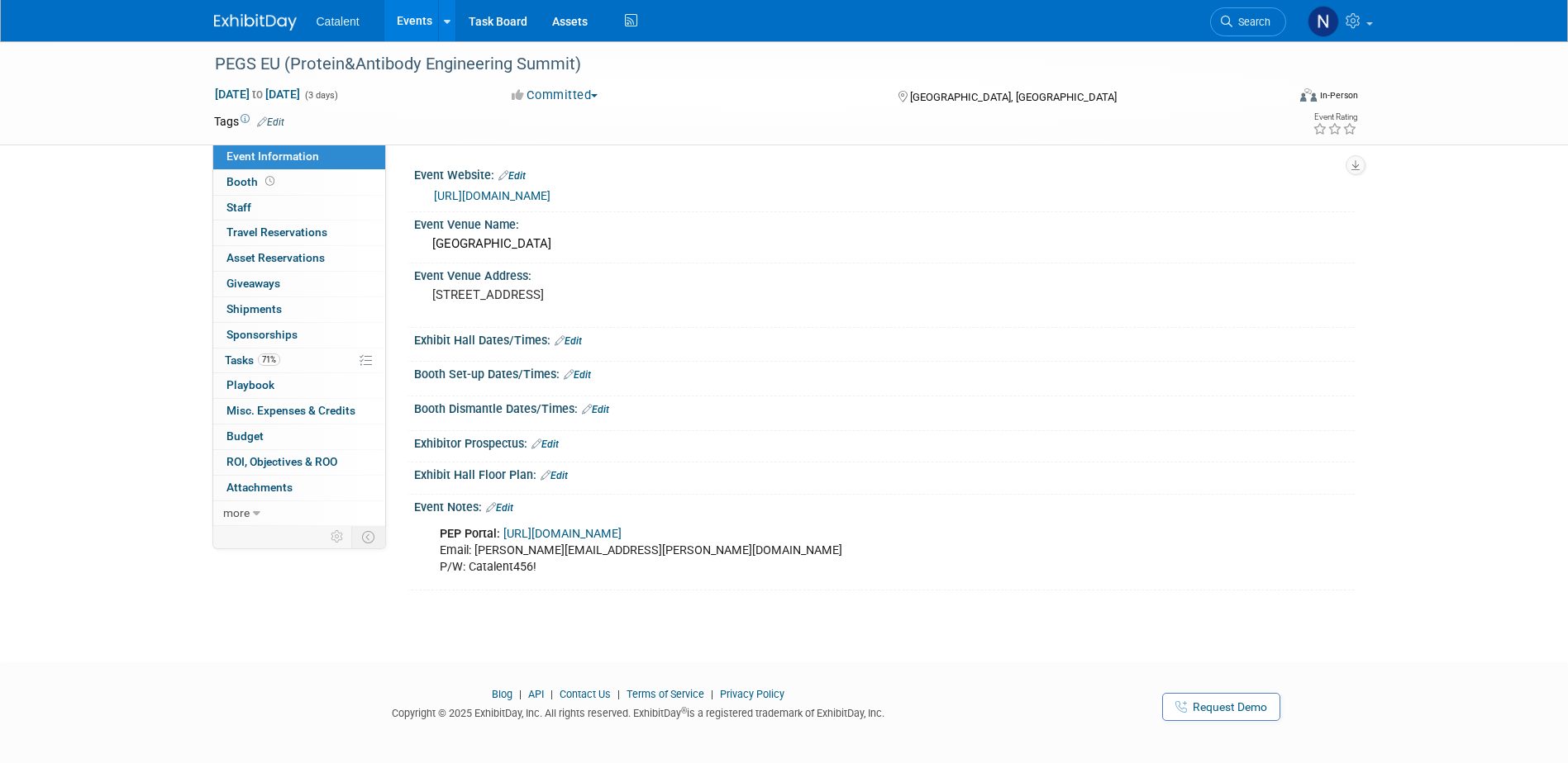
click at [411, 19] on link "Events" at bounding box center [414, 20] width 60 height 41
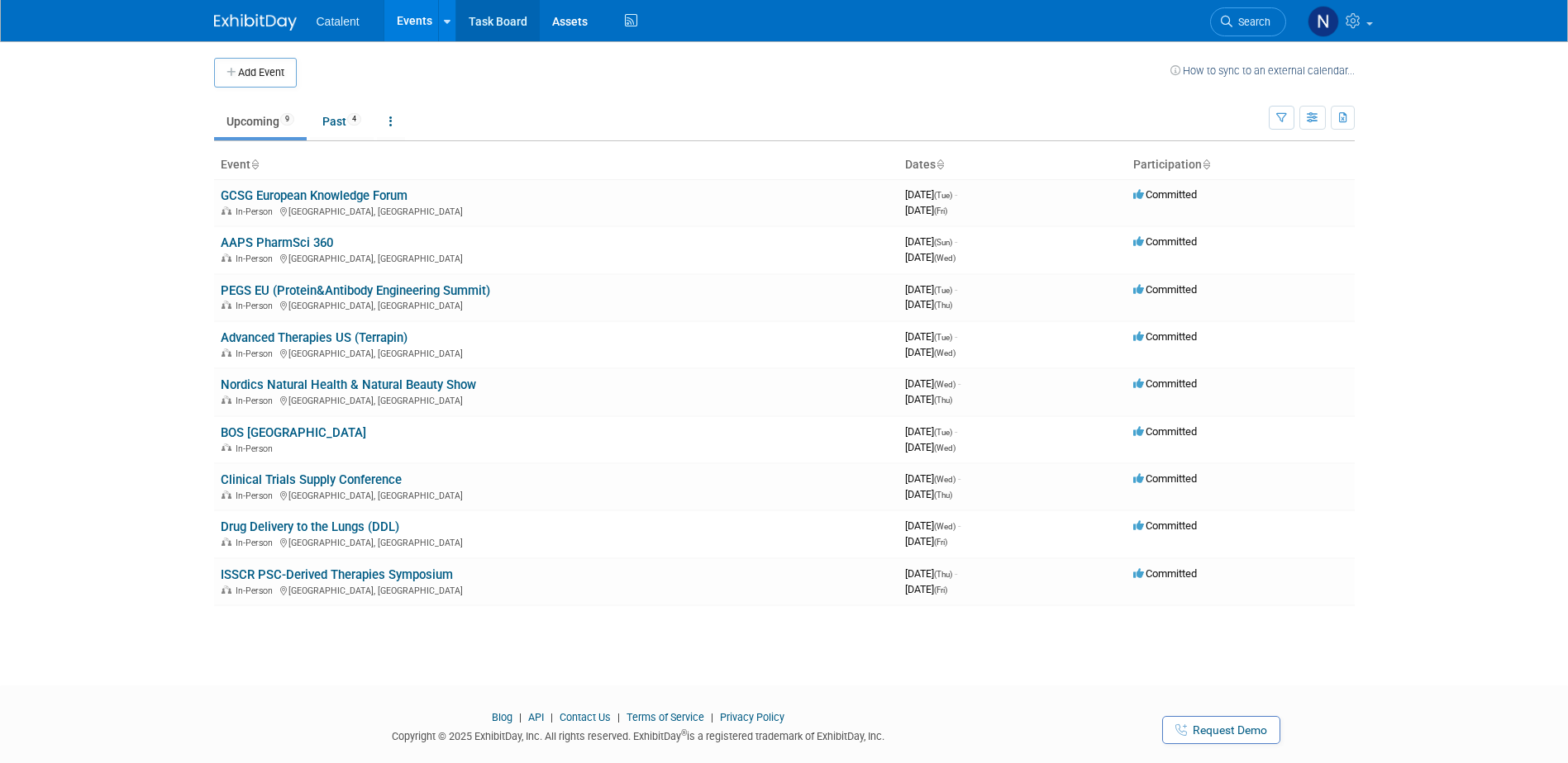
click at [486, 12] on link "Task Board" at bounding box center [497, 20] width 83 height 41
click at [310, 335] on link "Advanced Therapies US (Terrapin)" at bounding box center [313, 338] width 187 height 15
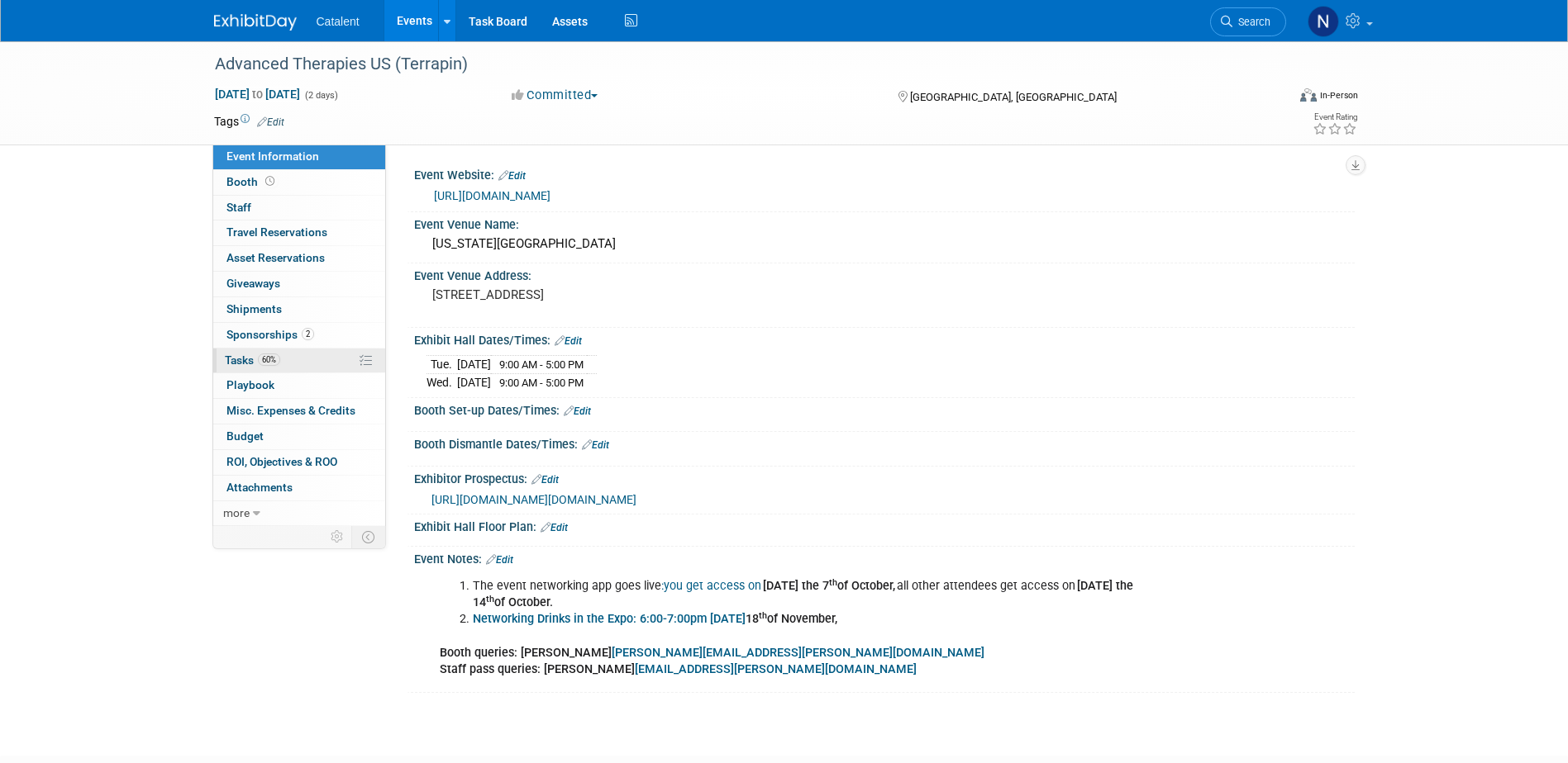
click at [247, 356] on span "Tasks 60%" at bounding box center [253, 360] width 56 height 13
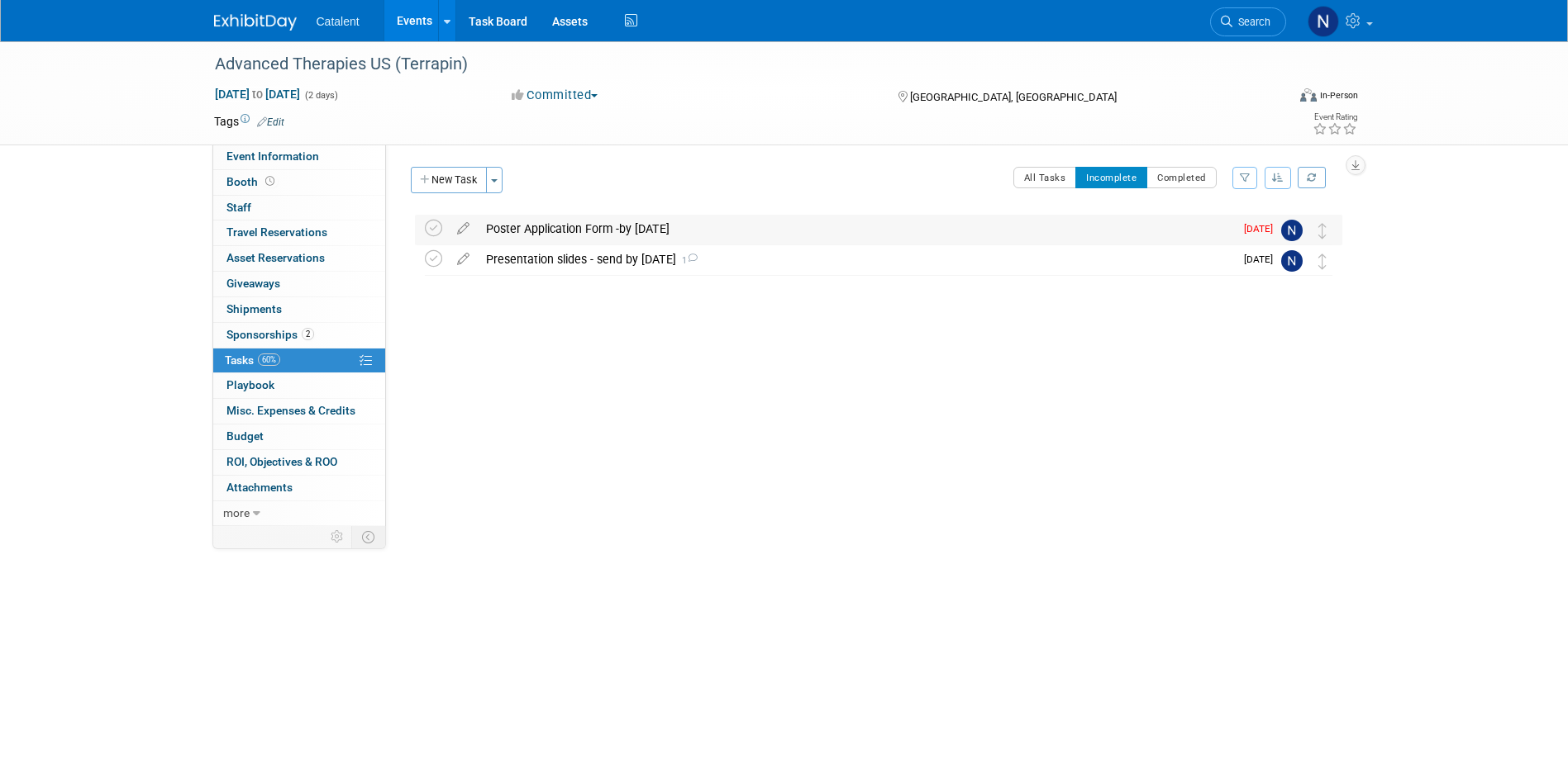
click at [597, 236] on div "Poster Application Form -by 14 Oct" at bounding box center [856, 228] width 757 height 28
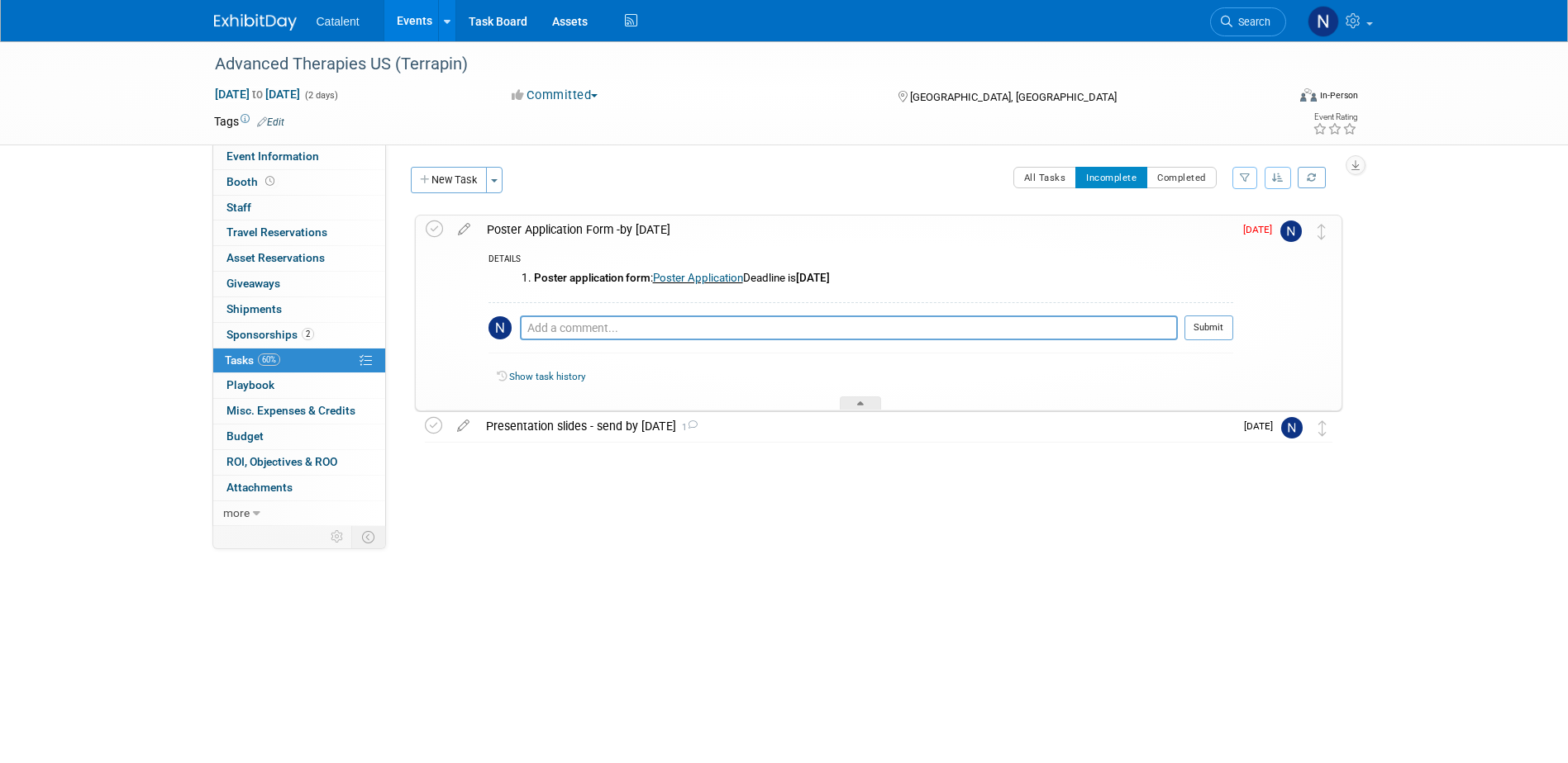
click at [415, 25] on link "Events" at bounding box center [414, 20] width 60 height 41
